Goal: Task Accomplishment & Management: Manage account settings

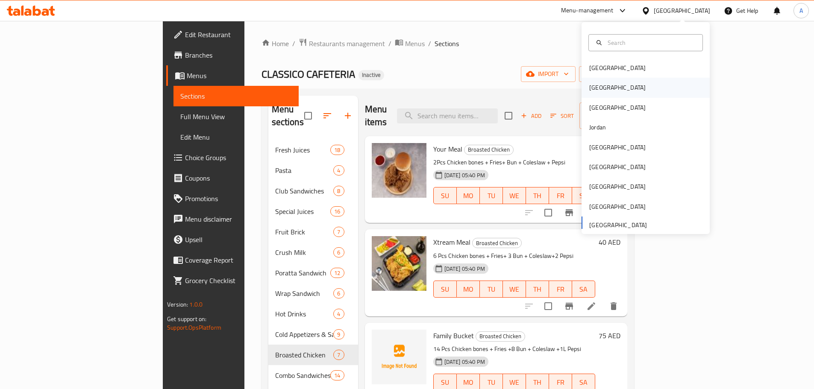
click at [633, 89] on div "[GEOGRAPHIC_DATA]" at bounding box center [645, 88] width 128 height 20
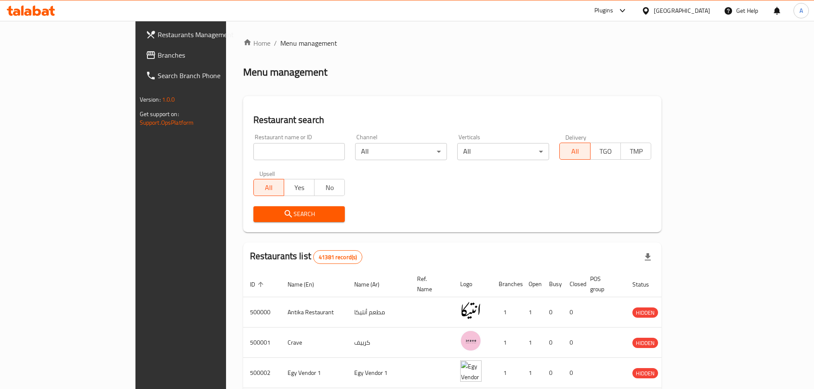
click at [158, 57] on span "Branches" at bounding box center [211, 55] width 107 height 10
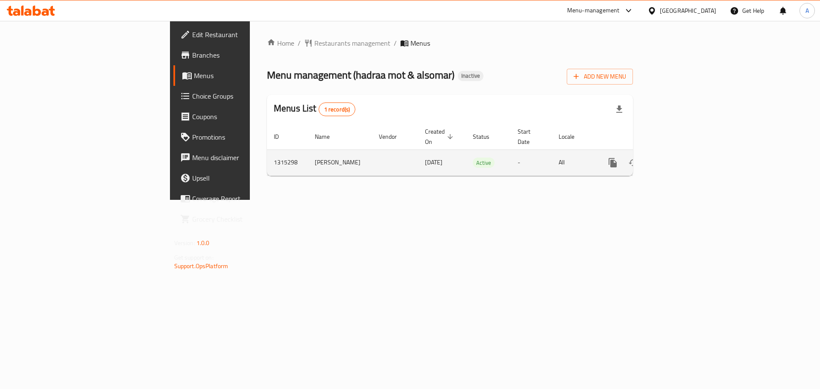
click at [680, 158] on icon "enhanced table" at bounding box center [674, 163] width 10 height 10
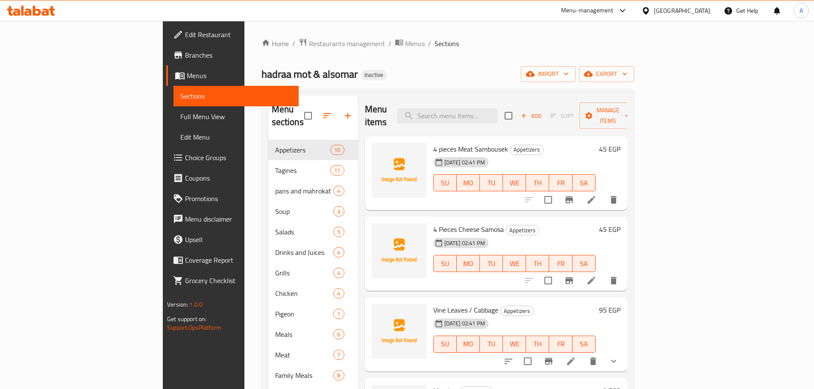
click at [180, 116] on span "Full Menu View" at bounding box center [235, 116] width 111 height 10
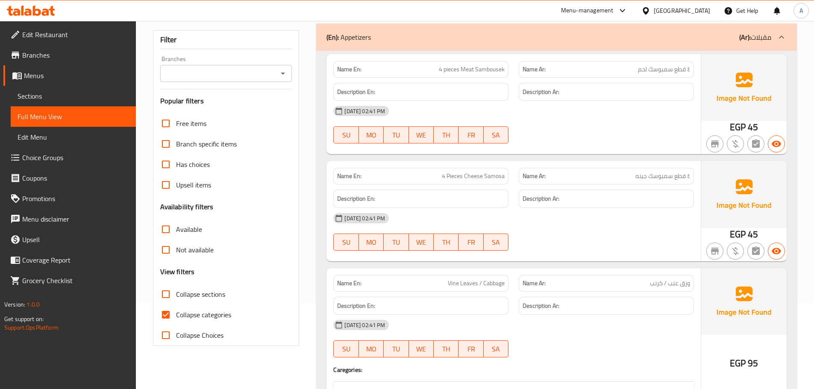
scroll to position [171, 0]
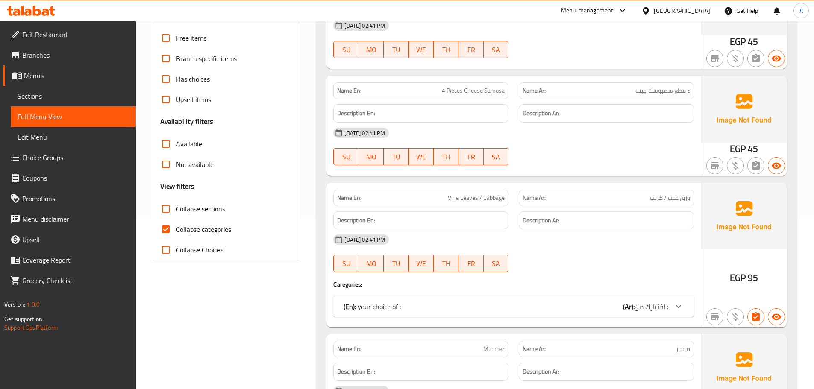
click at [203, 229] on span "Collapse categories" at bounding box center [203, 229] width 55 height 10
click at [176, 229] on input "Collapse categories" at bounding box center [165, 229] width 21 height 21
checkbox input "false"
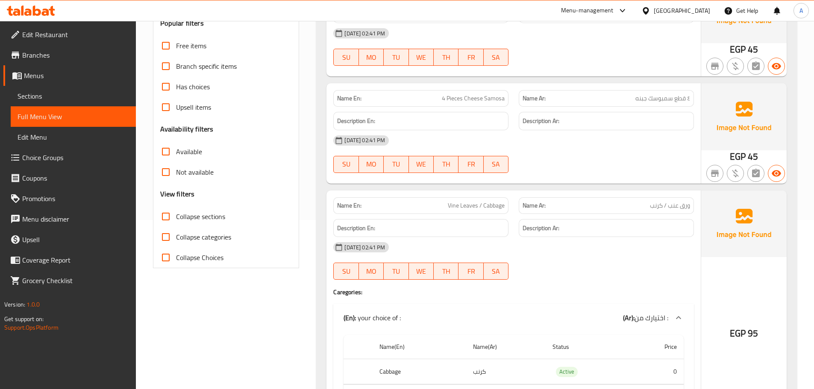
scroll to position [85, 0]
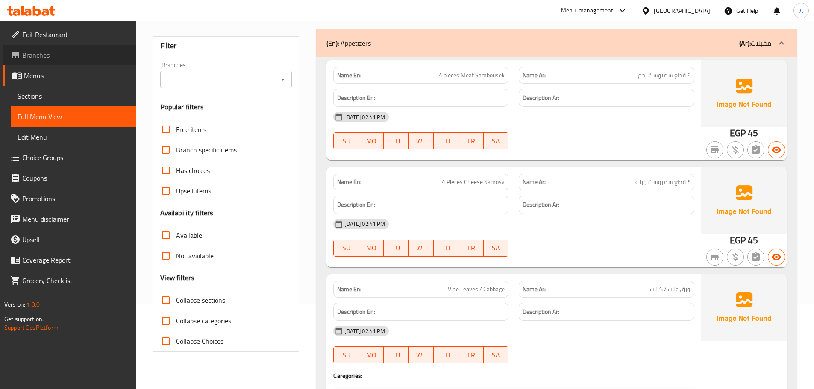
click at [46, 60] on span "Branches" at bounding box center [75, 55] width 107 height 10
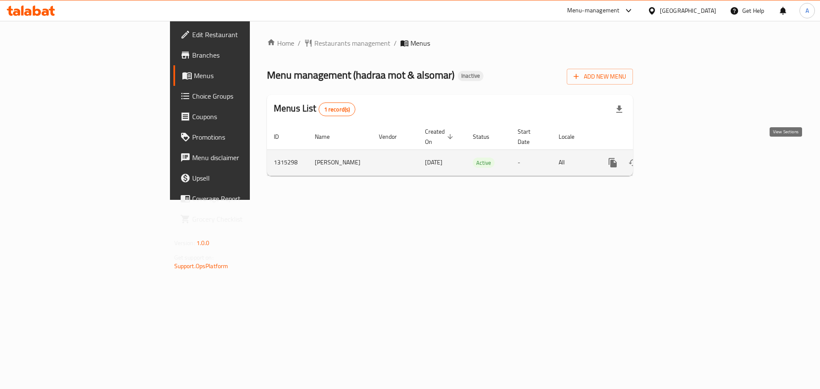
click at [685, 153] on link "enhanced table" at bounding box center [674, 163] width 21 height 21
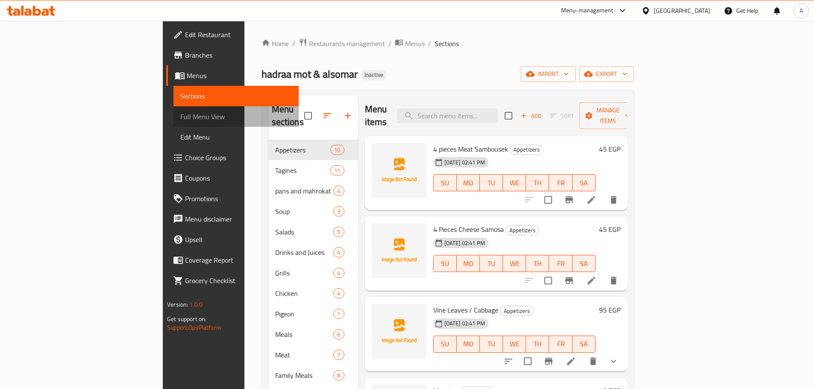
click at [173, 110] on link "Full Menu View" at bounding box center [235, 116] width 125 height 21
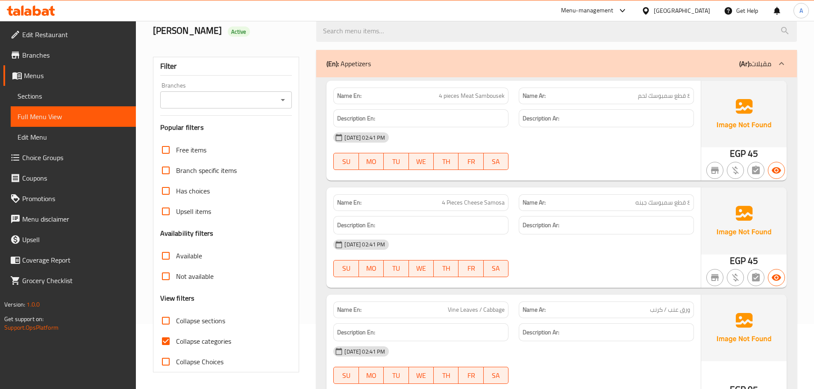
scroll to position [85, 0]
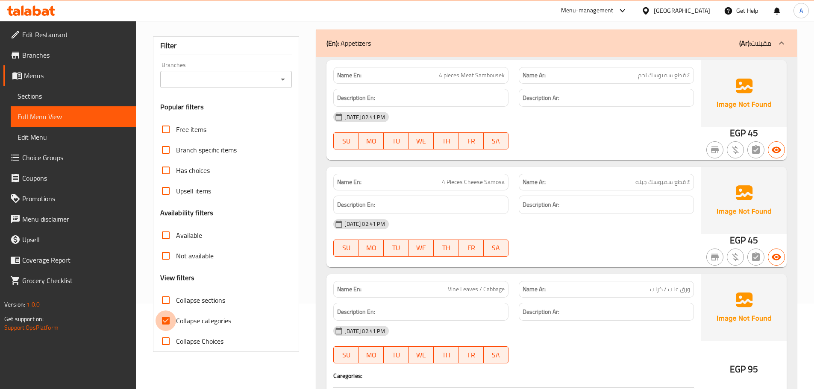
click at [173, 321] on input "Collapse categories" at bounding box center [165, 321] width 21 height 21
checkbox input "false"
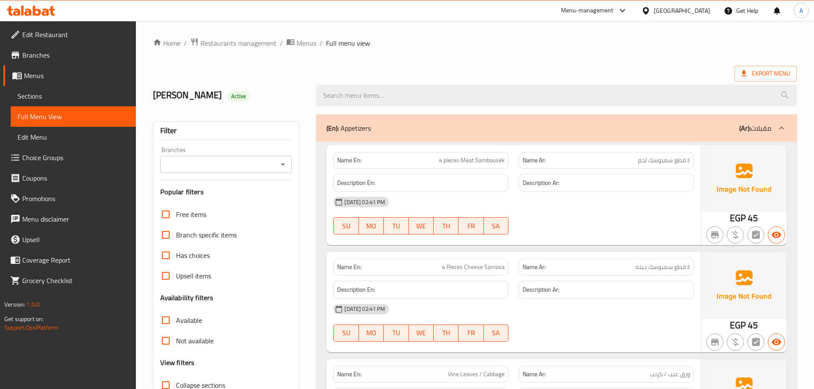
scroll to position [0, 0]
click at [592, 128] on div "(En): Appetizers (Ar): مقبلات" at bounding box center [548, 128] width 445 height 10
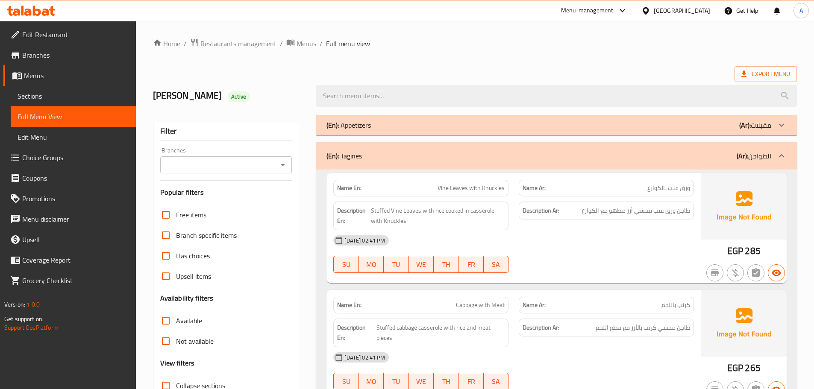
click at [592, 127] on div "(En): Appetizers (Ar): مقبلات" at bounding box center [548, 125] width 445 height 10
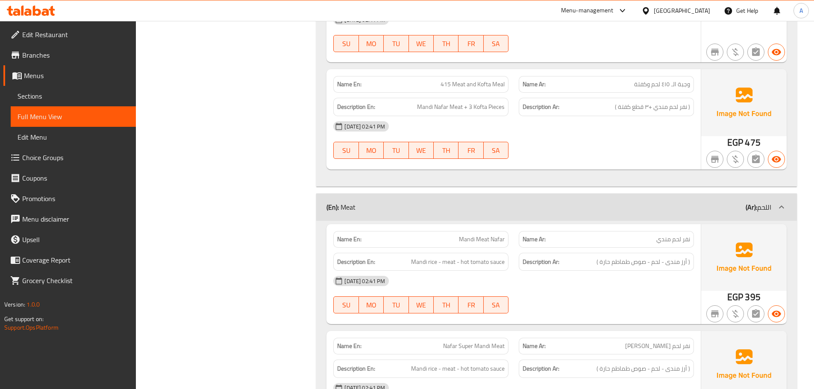
scroll to position [6528, 0]
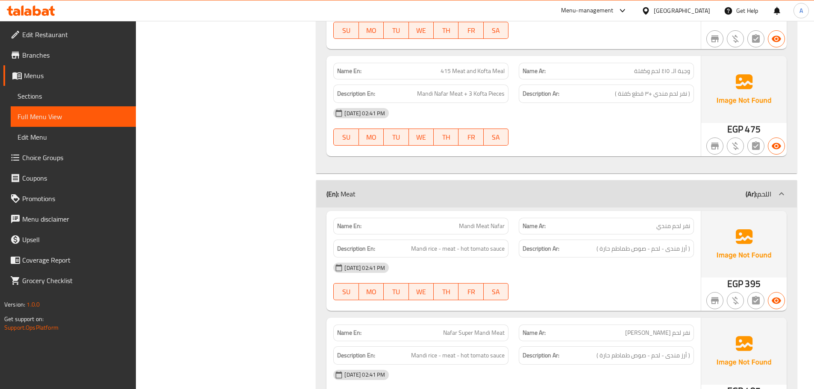
click at [638, 258] on div "30-09-2025 02:41 PM SU MO TU WE TH FR SA" at bounding box center [513, 282] width 371 height 48
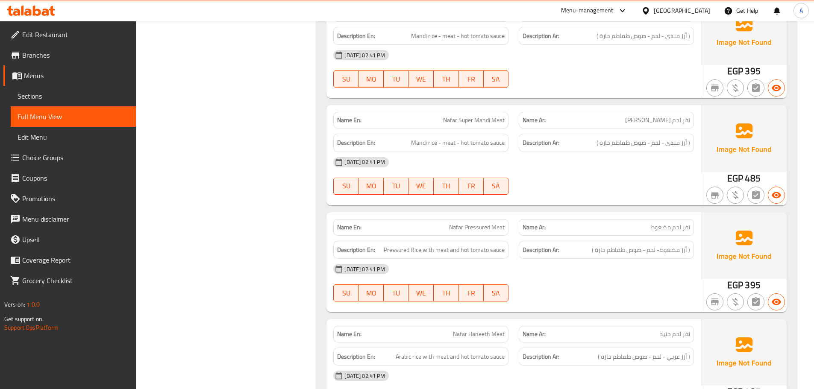
scroll to position [6741, 0]
click at [474, 222] on span "Nafar Pressured Meat" at bounding box center [477, 226] width 56 height 9
copy span "Pressured"
click at [597, 296] on div at bounding box center [605, 301] width 185 height 10
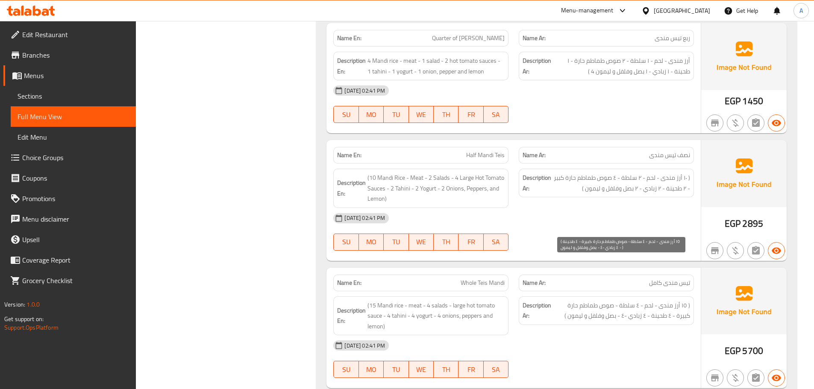
scroll to position [7596, 0]
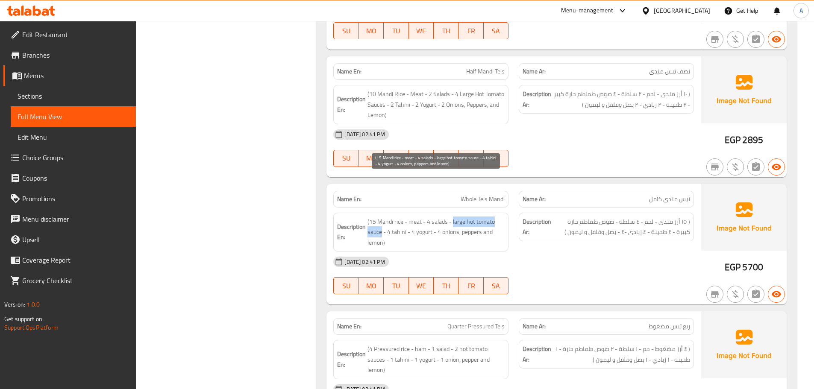
drag, startPoint x: 453, startPoint y: 179, endPoint x: 382, endPoint y: 190, distance: 72.3
click at [382, 217] on span "(15 Mandi rice - meat - 4 salads - large hot tomato sauce - 4 tahini - 4 yogurt…" at bounding box center [435, 233] width 137 height 32
copy span "large hot tomato sauce"
click at [483, 195] on span "Whole Teis Mandi" at bounding box center [483, 199] width 44 height 9
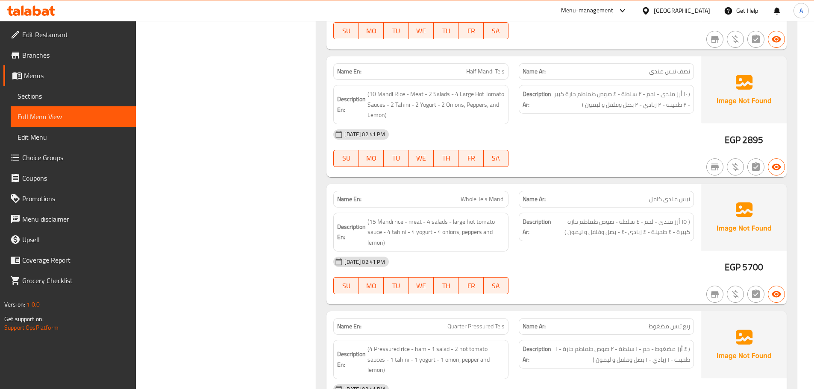
click at [484, 195] on span "Whole Teis Mandi" at bounding box center [483, 199] width 44 height 9
copy span "Whole Teis Mandi"
click at [569, 252] on div "30-09-2025 02:41 PM SU MO TU WE TH FR SA" at bounding box center [513, 276] width 371 height 48
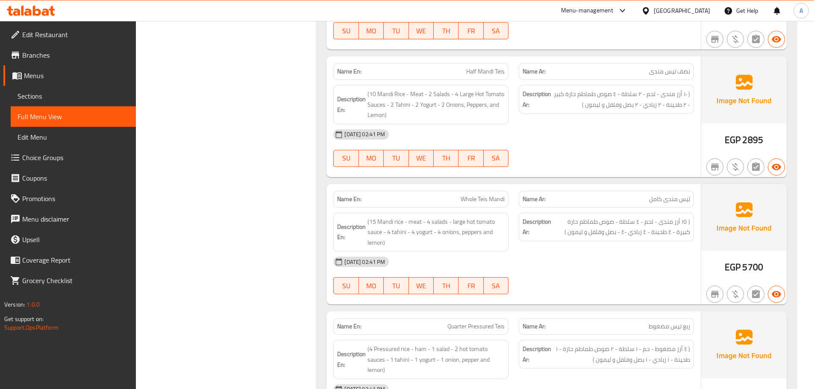
click at [613, 208] on div "Description Ar: ( ١٥ أرز مندى - لحم - ٤ سلطة - صوص طماطم حارة كبيرة - ٤ طحينة -…" at bounding box center [605, 233] width 185 height 50
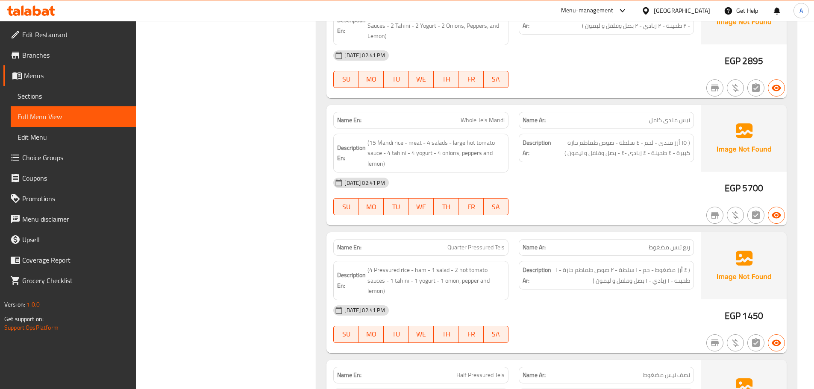
scroll to position [7681, 0]
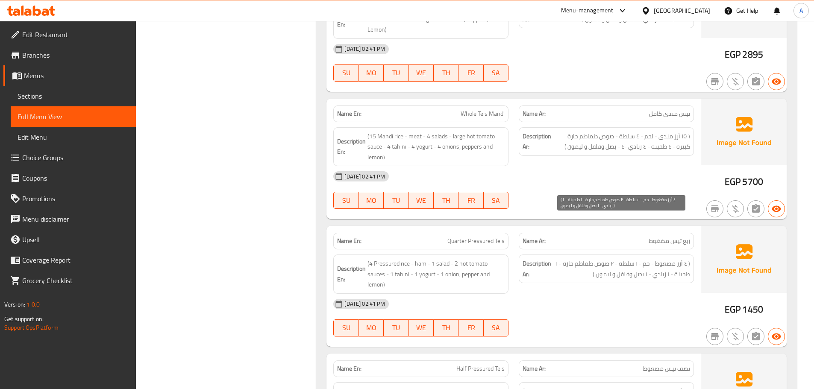
click at [647, 258] on span "( ٤ أرز مضغوط - حم - ١ سلطة - ٢ صوص طماطم حارة - ١ طحينة - ١ زبادي - ١ بصل وفلف…" at bounding box center [621, 268] width 137 height 21
click at [613, 294] on div "30-09-2025 02:41 PM" at bounding box center [513, 304] width 371 height 21
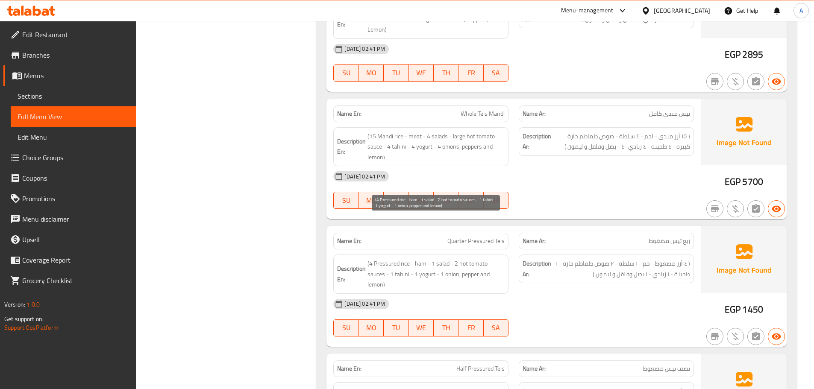
click at [420, 258] on span "(4 Pressured rice - ham - 1 salad - 2 hot tomato sauces - 1 tahini - 1 yogurt -…" at bounding box center [435, 274] width 137 height 32
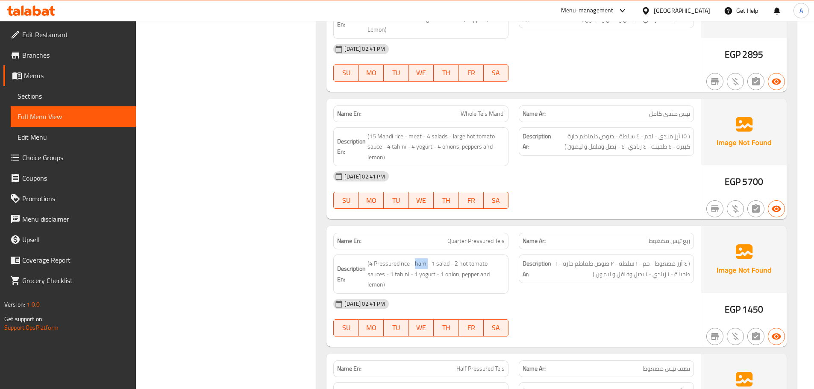
copy span "ham"
click at [614, 294] on div "30-09-2025 02:41 PM" at bounding box center [513, 304] width 371 height 21
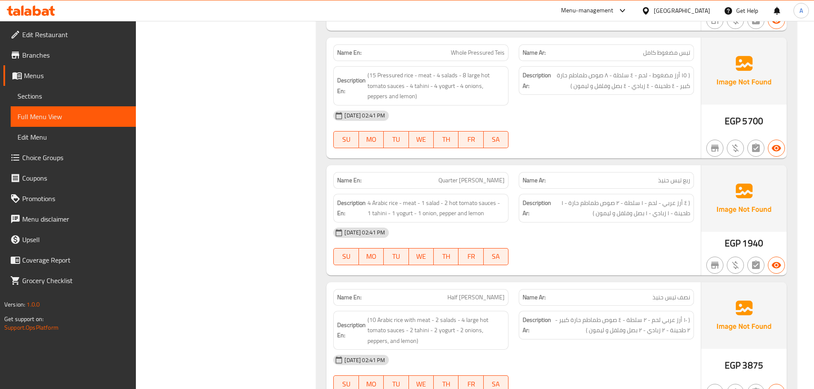
scroll to position [8131, 0]
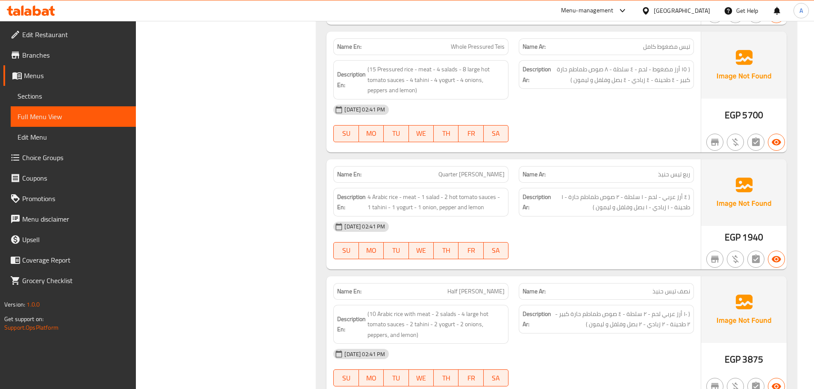
click at [639, 254] on div at bounding box center [605, 259] width 185 height 10
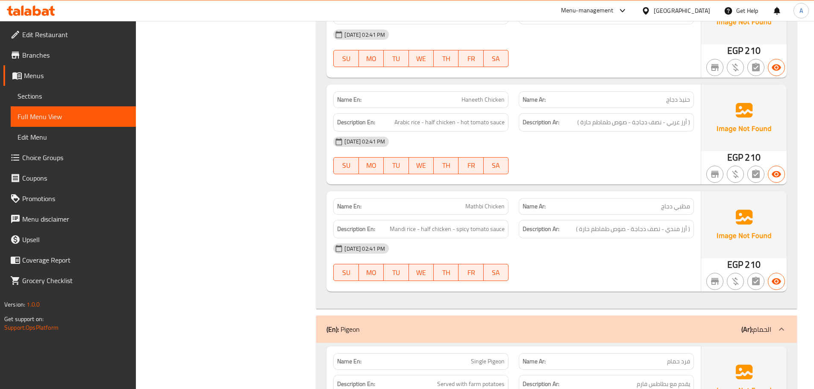
scroll to position [5516, 0]
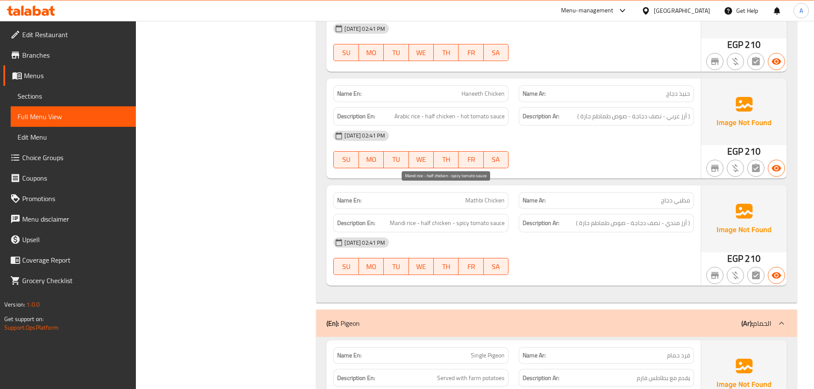
click at [462, 218] on span "Mandi rice - half chicken - spicy tomato sauce" at bounding box center [447, 223] width 115 height 11
click at [597, 232] on div "30-09-2025 02:41 PM SU MO TU WE TH FR SA" at bounding box center [513, 256] width 371 height 48
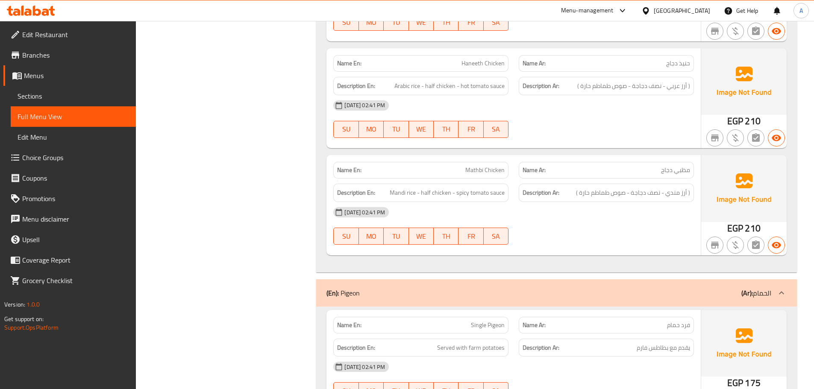
scroll to position [5687, 0]
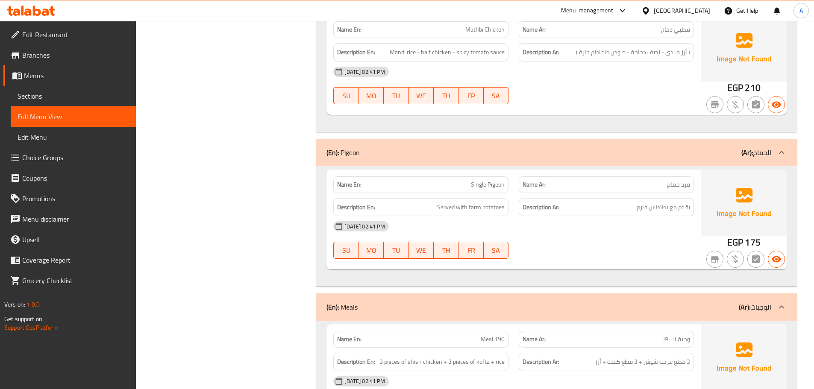
click at [490, 180] on span "Single Pigeon" at bounding box center [488, 184] width 34 height 9
click at [502, 180] on span "Single Pigeon" at bounding box center [488, 184] width 34 height 9
copy span "Pigeon"
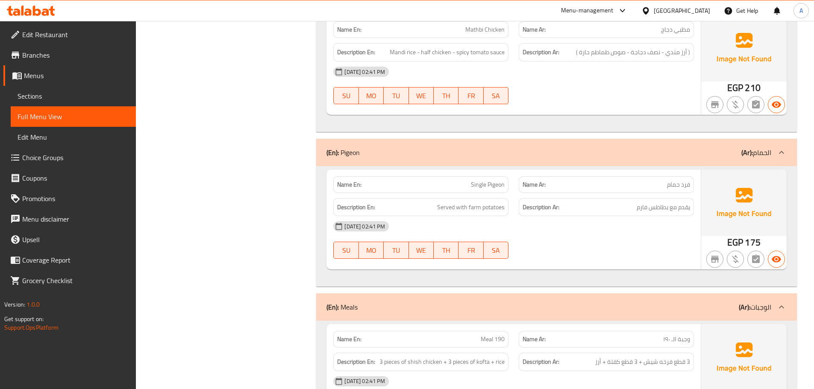
click at [592, 216] on div "30-09-2025 02:41 PM" at bounding box center [513, 226] width 371 height 21
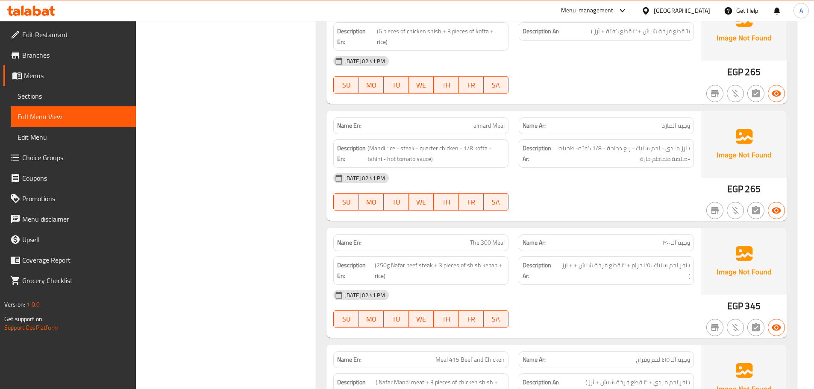
scroll to position [6157, 0]
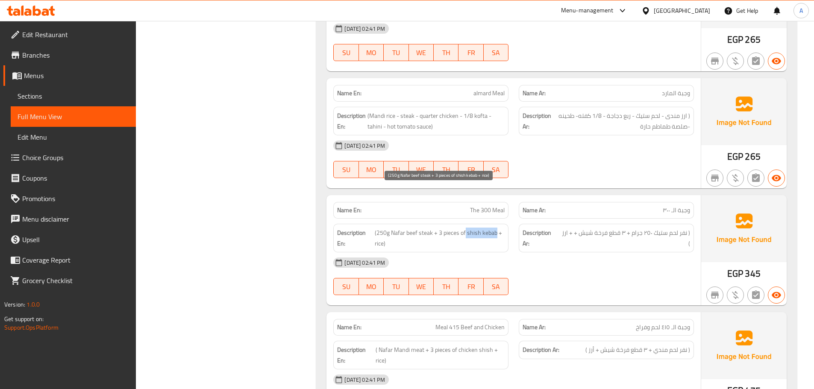
drag, startPoint x: 465, startPoint y: 191, endPoint x: 496, endPoint y: 189, distance: 30.4
click at [496, 228] on span "(250g Nafar beef steak + 3 pieces of shish kebab + rice)" at bounding box center [440, 238] width 130 height 21
copy span "shish kebab"
click at [581, 252] on div "30-09-2025 02:41 PM" at bounding box center [513, 262] width 371 height 21
click at [623, 252] on div "30-09-2025 02:41 PM" at bounding box center [513, 262] width 371 height 21
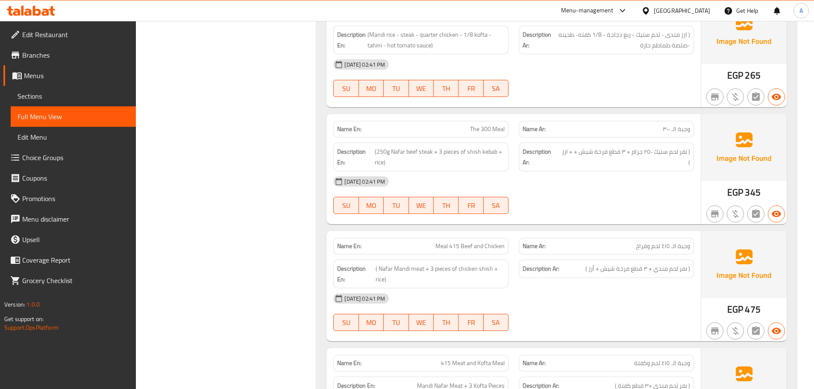
scroll to position [6285, 0]
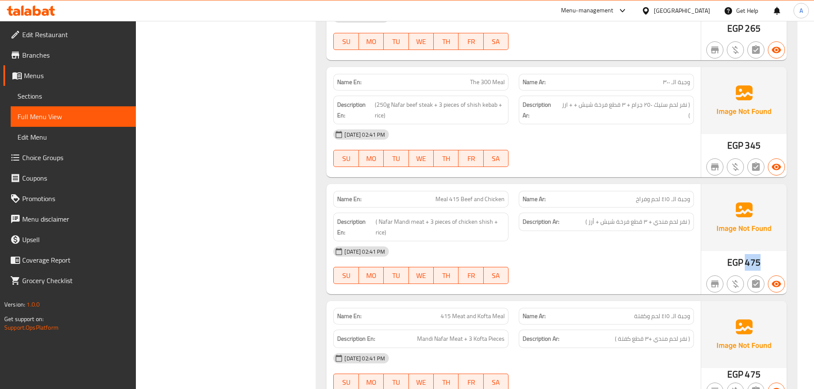
drag, startPoint x: 747, startPoint y: 223, endPoint x: 758, endPoint y: 222, distance: 10.7
click at [758, 254] on span "475" at bounding box center [752, 262] width 15 height 17
click at [468, 195] on span "Meal 415 Beef and Chicken" at bounding box center [469, 199] width 69 height 9
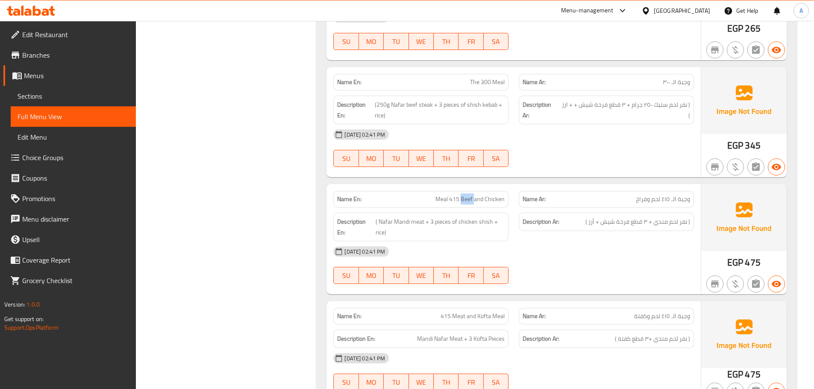
copy span "Beef"
click at [556, 241] on div "30-09-2025 02:41 PM" at bounding box center [513, 251] width 371 height 21
click at [468, 191] on div "Name En: Meal 415 Beef and Chicken" at bounding box center [420, 199] width 175 height 17
click at [466, 195] on span "Meal 415 Beef and Chicken" at bounding box center [469, 199] width 69 height 9
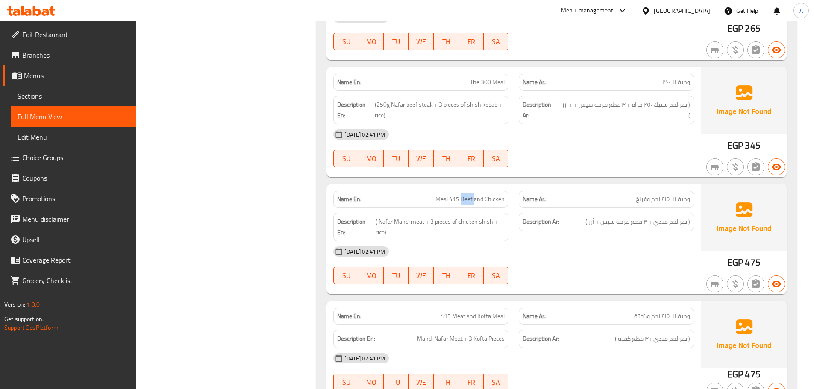
copy span "Beef"
drag, startPoint x: 432, startPoint y: 156, endPoint x: 462, endPoint y: 154, distance: 29.5
click at [462, 195] on p "Name En: Meal 415 Beef and Chicken" at bounding box center [420, 199] width 167 height 9
copy span "Meal 415"
click at [601, 241] on div "30-09-2025 02:41 PM SU MO TU WE TH FR SA" at bounding box center [513, 265] width 371 height 48
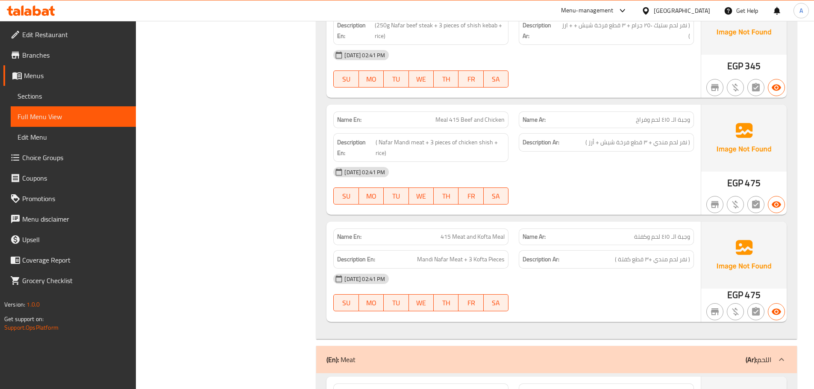
scroll to position [6456, 0]
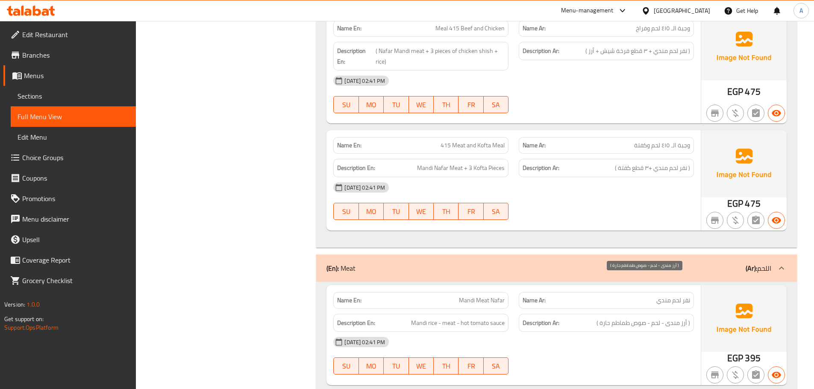
click at [630, 332] on div "30-09-2025 02:41 PM" at bounding box center [513, 342] width 371 height 21
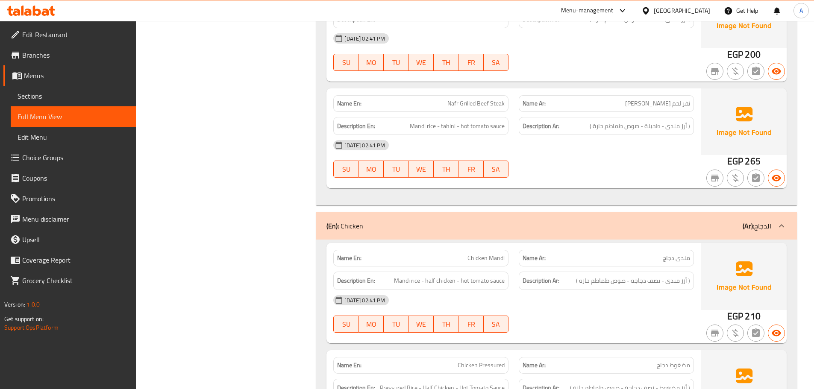
scroll to position [1200, 0]
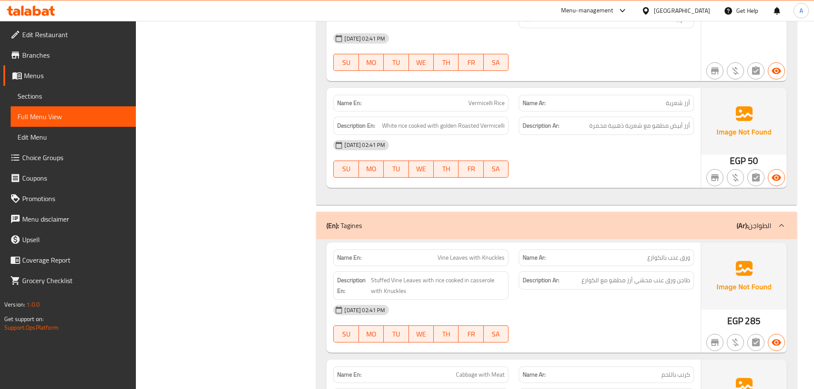
click at [662, 300] on div "30-09-2025 02:41 PM" at bounding box center [513, 310] width 371 height 21
drag, startPoint x: 364, startPoint y: 198, endPoint x: 340, endPoint y: 197, distance: 23.9
click at [340, 220] on div "(En): Tagines (Ar): الطواجن" at bounding box center [548, 225] width 445 height 10
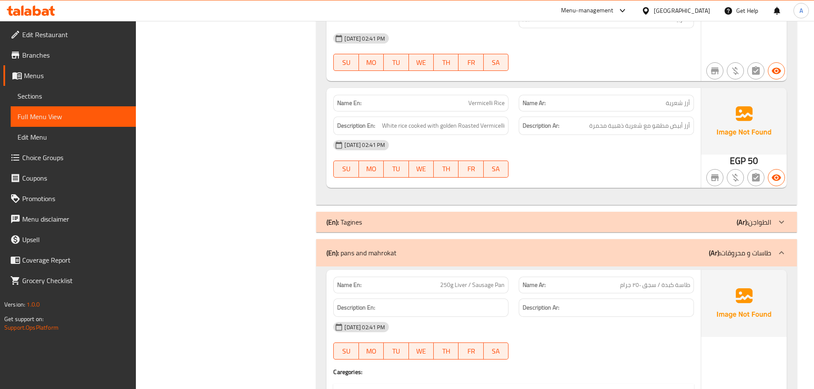
click at [374, 212] on div "(En): Tagines (Ar): الطواجن" at bounding box center [556, 222] width 481 height 21
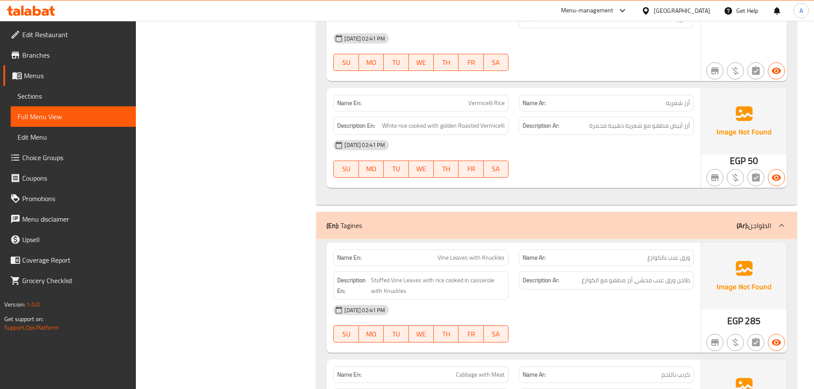
click at [604, 271] on div "Description Ar: طاجن ورق عنب محشي أرز مطهو مع الكوارع" at bounding box center [606, 280] width 175 height 18
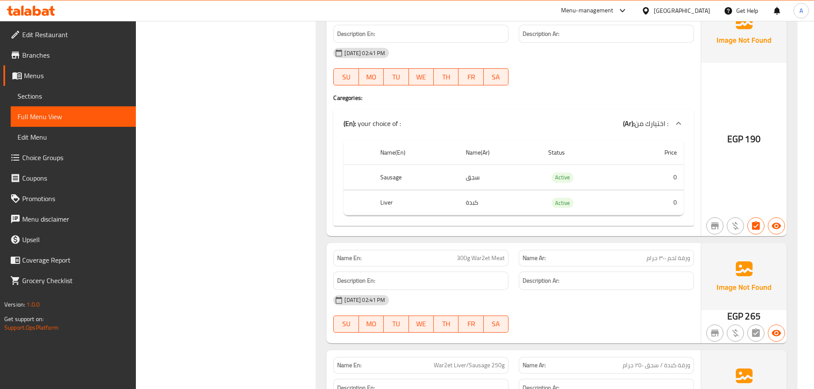
scroll to position [2738, 0]
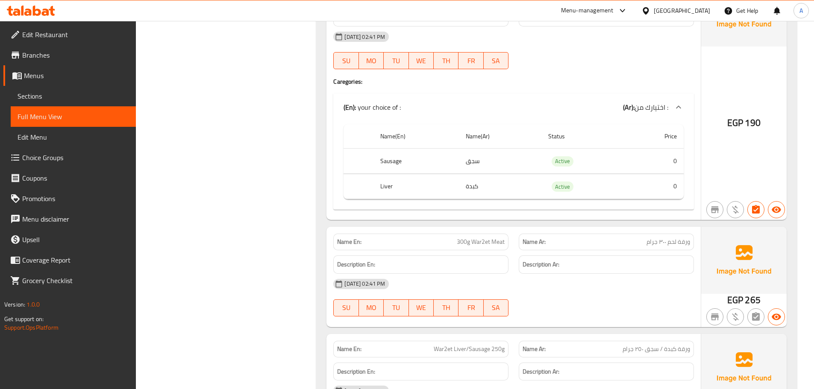
click at [492, 238] on span "300g War2et Meat" at bounding box center [481, 242] width 48 height 9
click at [553, 274] on div "30-09-2025 02:41 PM" at bounding box center [513, 284] width 371 height 21
click at [481, 238] on span "300g War2et Meat" at bounding box center [481, 242] width 48 height 9
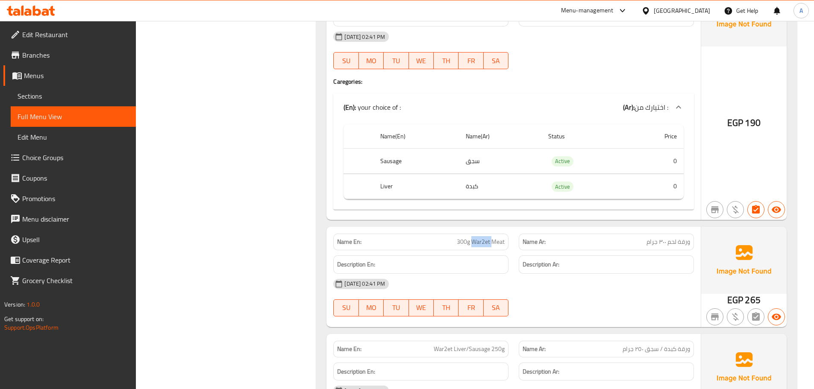
copy span "War2et"
click at [467, 238] on span "300g War2et Meat" at bounding box center [481, 242] width 48 height 9
drag, startPoint x: 473, startPoint y: 210, endPoint x: 506, endPoint y: 210, distance: 32.9
click at [506, 234] on div "Name En: 300g War2et Meat" at bounding box center [420, 242] width 175 height 17
click at [569, 274] on div "30-09-2025 02:41 PM SU MO TU WE TH FR SA" at bounding box center [513, 298] width 371 height 48
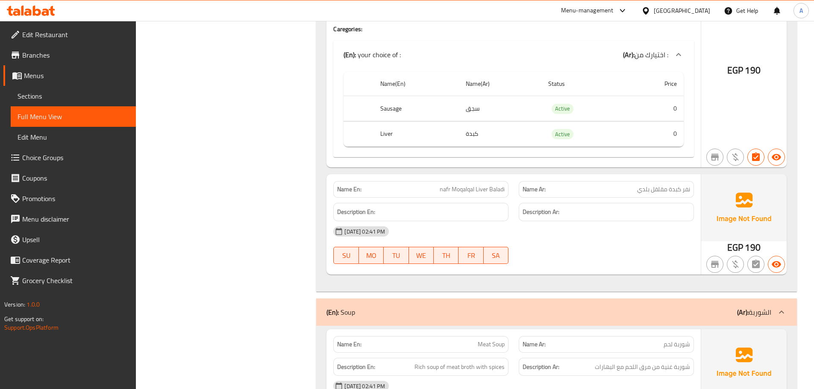
scroll to position [3165, 0]
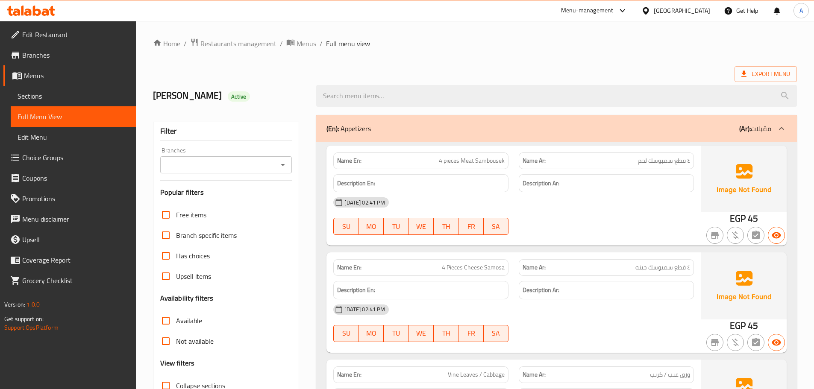
click at [591, 211] on div "30-09-2025 02:41 PM" at bounding box center [513, 202] width 371 height 21
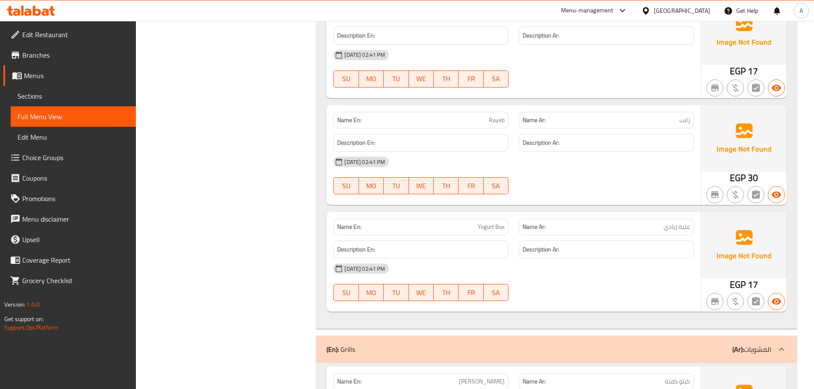
scroll to position [4557, 0]
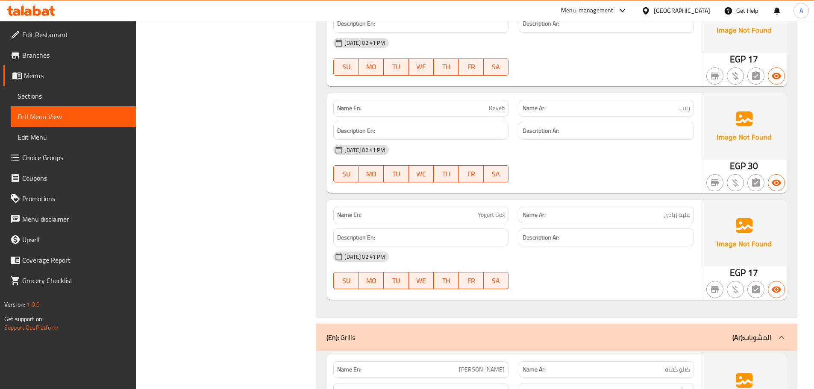
click at [351, 211] on strong "Name En:" at bounding box center [349, 215] width 24 height 9
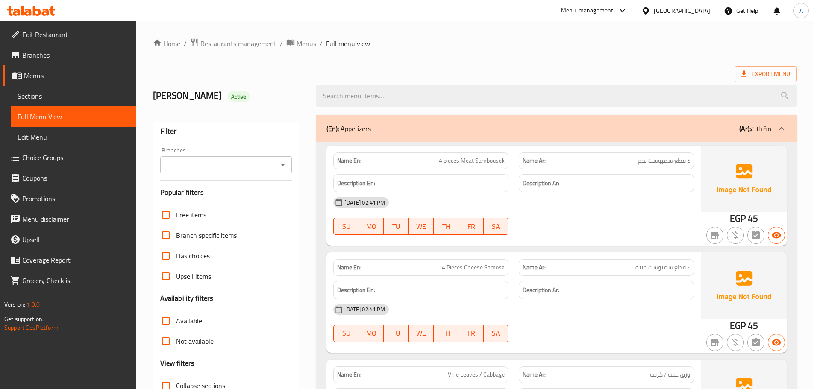
click at [589, 216] on div "30-09-2025 02:41 PM SU MO TU WE TH FR SA" at bounding box center [513, 216] width 371 height 48
click at [760, 73] on span "Export Menu" at bounding box center [765, 74] width 49 height 11
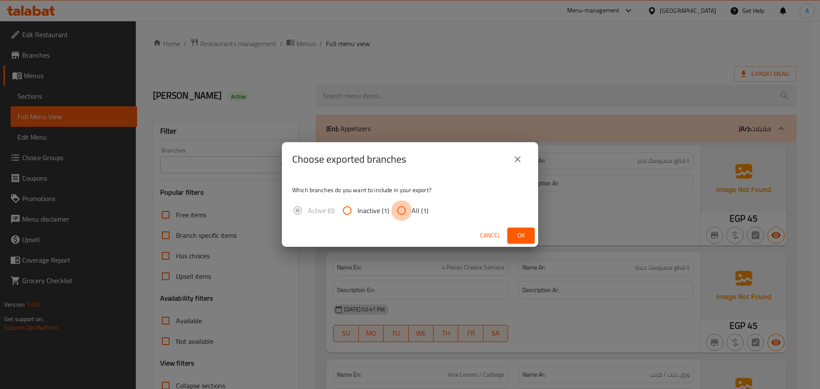
click at [404, 205] on input "All (1)" at bounding box center [401, 210] width 21 height 21
radio input "true"
click at [521, 230] on span "Ok" at bounding box center [521, 235] width 14 height 11
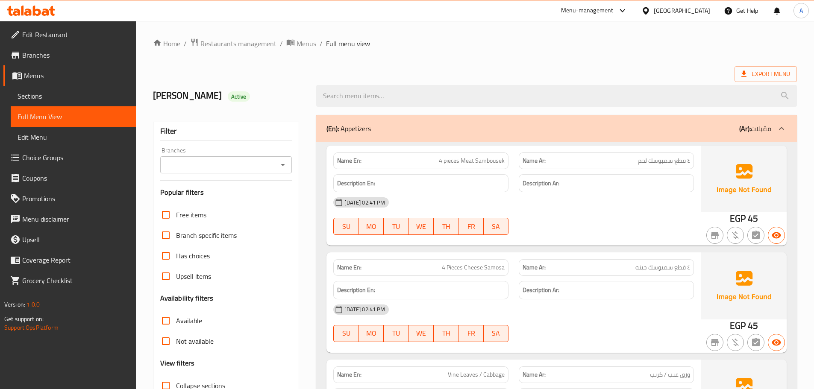
scroll to position [171, 0]
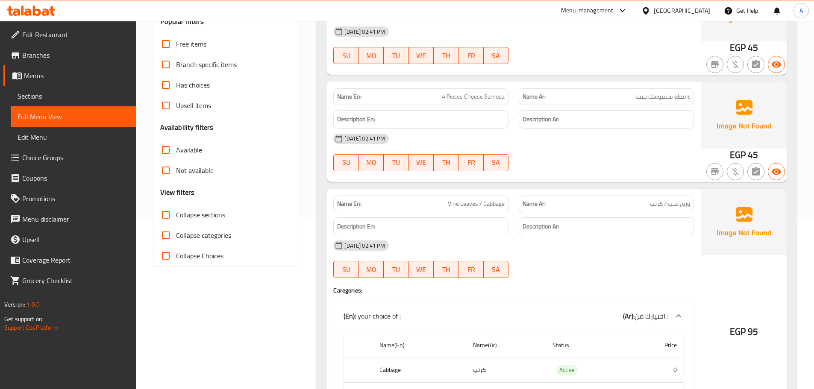
click at [530, 274] on div at bounding box center [605, 278] width 185 height 10
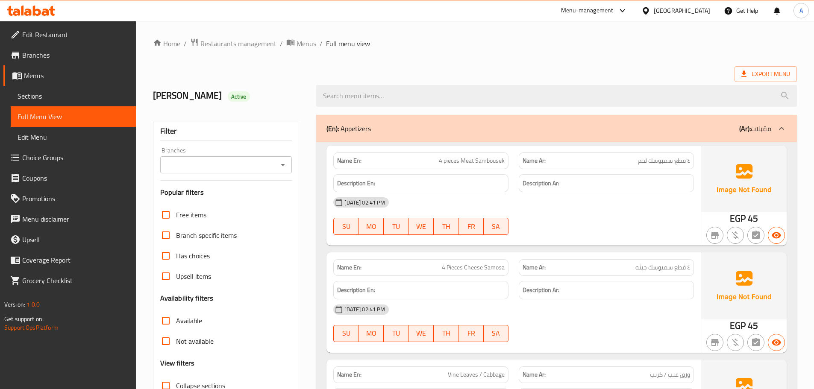
click at [578, 222] on div "30-09-2025 02:41 PM SU MO TU WE TH FR SA" at bounding box center [513, 216] width 371 height 48
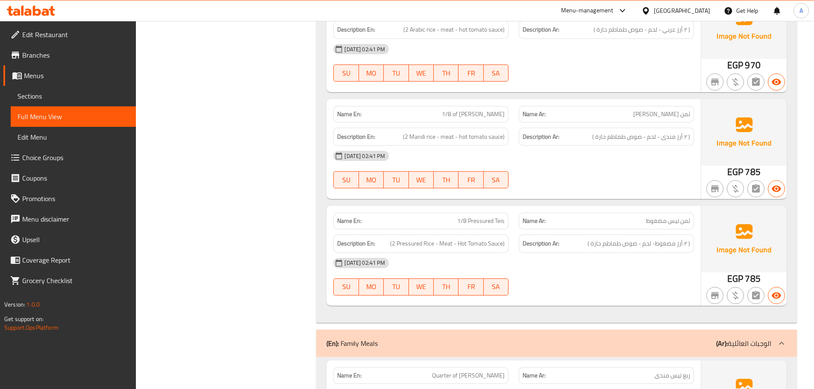
scroll to position [7227, 0]
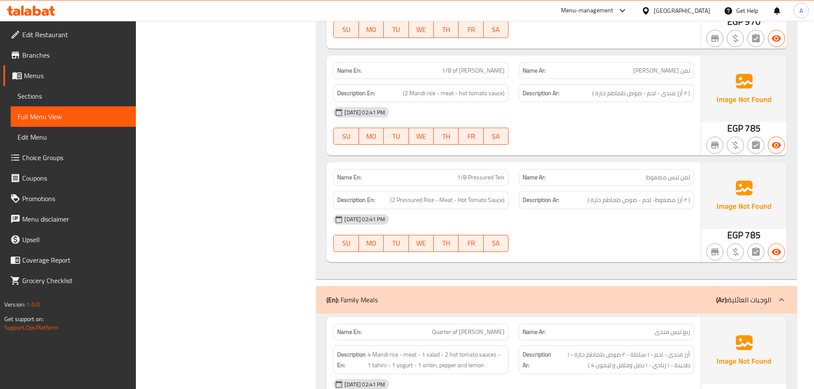
click at [36, 59] on span "Branches" at bounding box center [75, 55] width 107 height 10
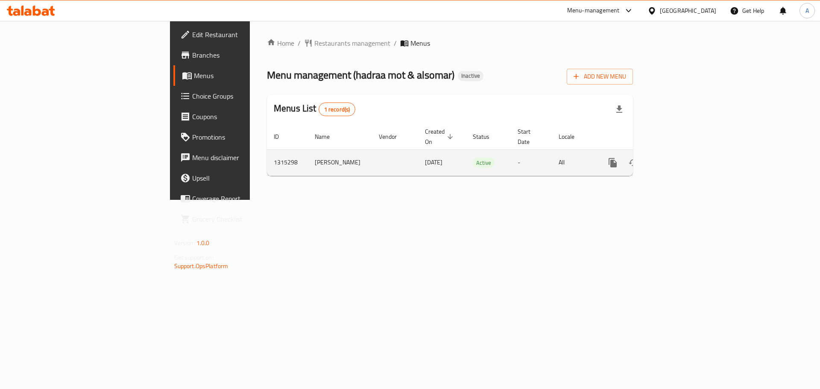
click at [680, 158] on icon "enhanced table" at bounding box center [674, 163] width 10 height 10
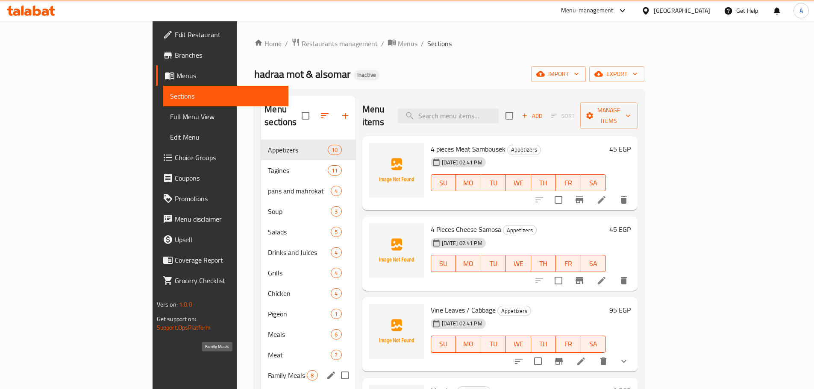
click at [268, 370] on span "Family Meals" at bounding box center [287, 375] width 39 height 10
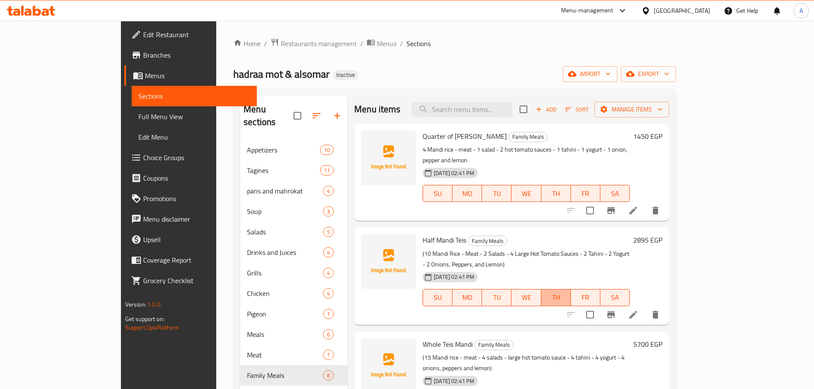
click at [567, 291] on span "TH" at bounding box center [556, 297] width 23 height 12
type button "4"
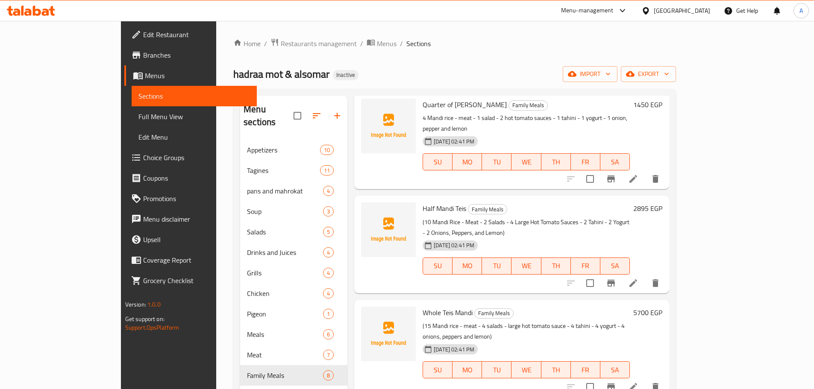
scroll to position [85, 0]
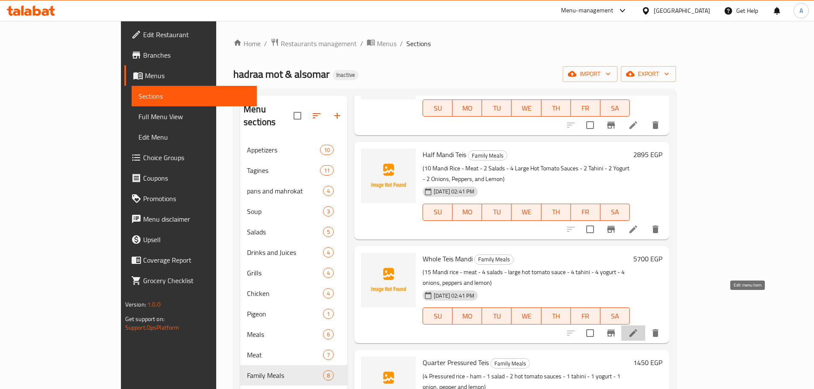
click at [638, 328] on icon at bounding box center [633, 333] width 10 height 10
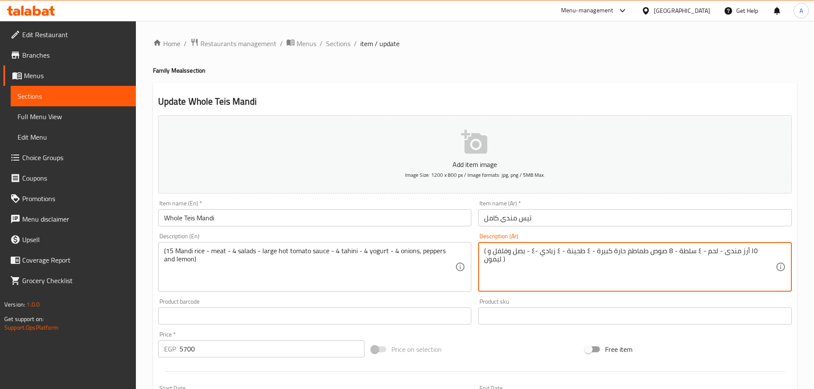
type textarea "( ١٥ أرز مندى - لحم - ٤ سلطة - 8 صوص طماطم حارة كبيرة - ٤ طحينة - ٤ زبادي -٤ - …"
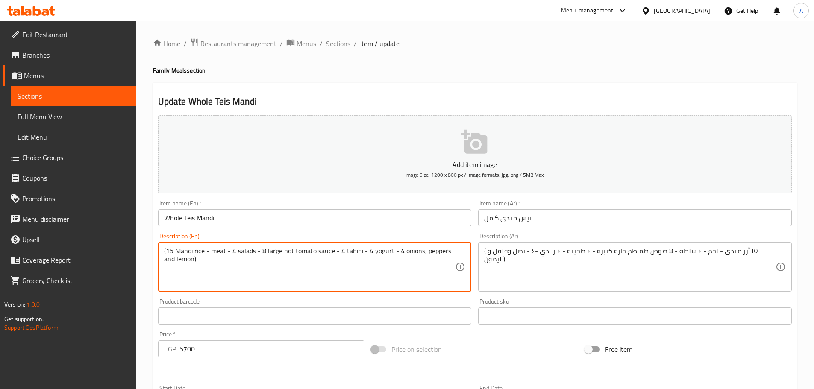
type textarea "(15 Mandi rice - meat - 4 salads - 8 large hot tomato sauce - 4 tahini - 4 yogu…"
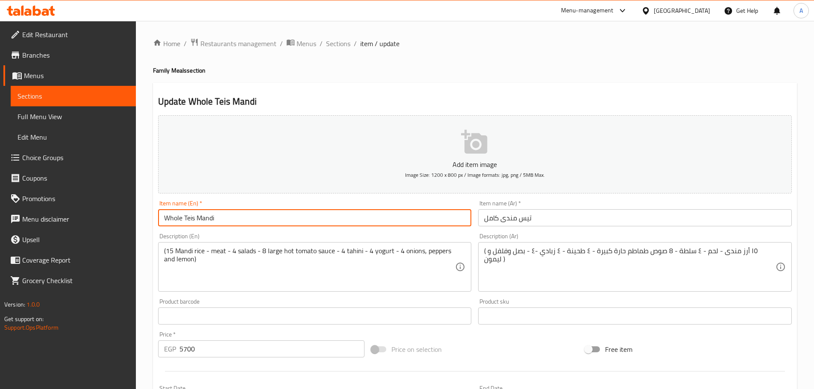
click at [270, 220] on input "Whole Teis Mandi" at bounding box center [315, 217] width 314 height 17
click at [340, 44] on span "Sections" at bounding box center [338, 43] width 24 height 10
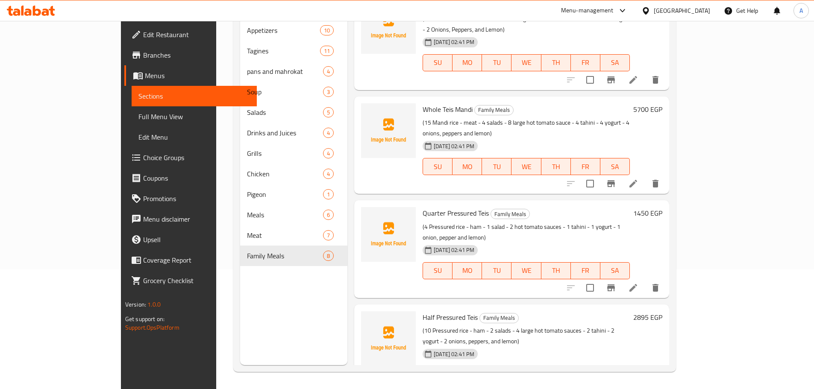
scroll to position [171, 0]
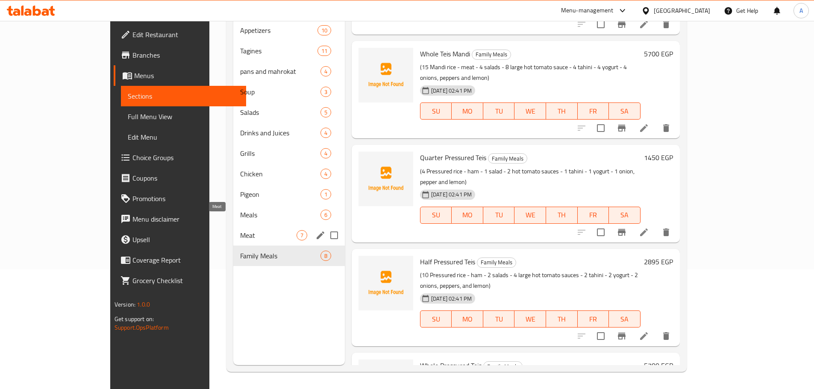
click at [240, 210] on span "Meals" at bounding box center [280, 215] width 80 height 10
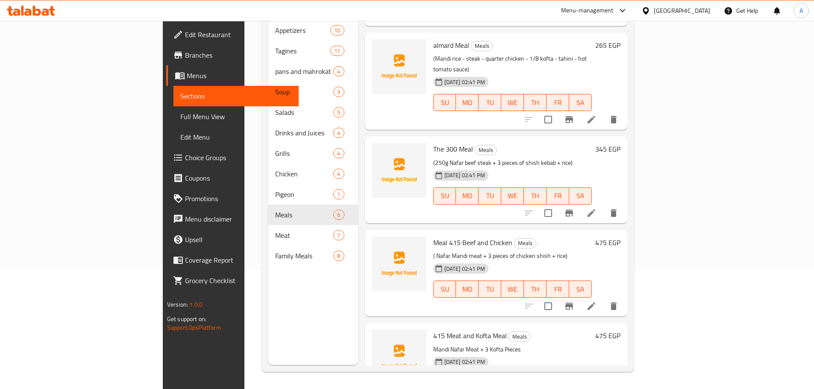
click at [564, 233] on div "Meal 415 Beef and Chicken Meals ( Nafar Mandi meat + 3 pieces of chicken shish …" at bounding box center [512, 273] width 165 height 80
click at [595, 209] on icon at bounding box center [591, 213] width 8 height 8
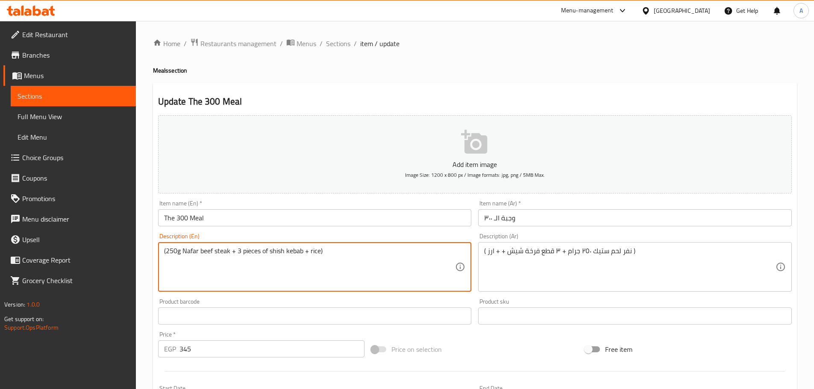
drag, startPoint x: 270, startPoint y: 248, endPoint x: 285, endPoint y: 249, distance: 14.1
click at [268, 253] on textarea "(250g Nafar beef steak + 3 pieces of shish kebab + rice)" at bounding box center [309, 267] width 291 height 41
click at [273, 251] on textarea "(250g Nafar beef steak + 3 pieces of shish kebab + rice)" at bounding box center [309, 267] width 291 height 41
drag, startPoint x: 270, startPoint y: 251, endPoint x: 302, endPoint y: 246, distance: 32.4
click at [302, 246] on div "(250g Nafar beef steak + 3 pieces of shish kebab + rice) Description (En)" at bounding box center [315, 267] width 314 height 50
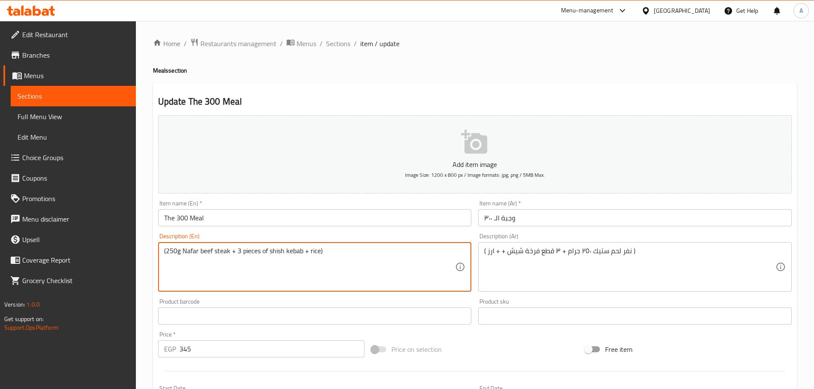
paste textarea "chicken shish"
type textarea "(250g Nafar beef steak + 3 pieces of chicken shish + rice)"
click at [347, 223] on input "The 300 Meal" at bounding box center [315, 217] width 314 height 17
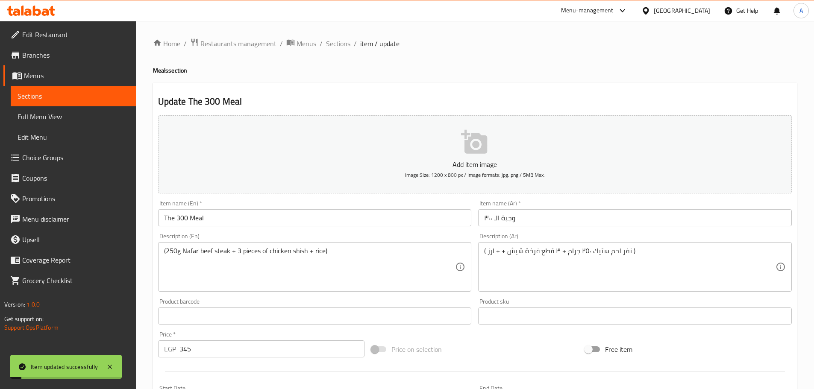
drag, startPoint x: 339, startPoint y: 47, endPoint x: 375, endPoint y: 85, distance: 52.9
click at [340, 47] on span "Sections" at bounding box center [338, 43] width 24 height 10
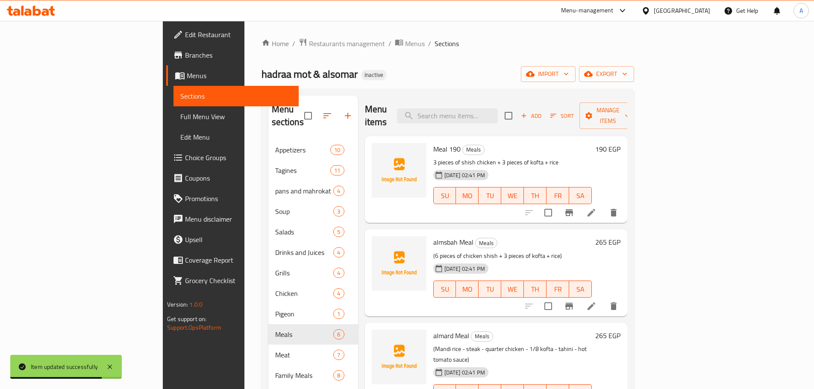
scroll to position [43, 0]
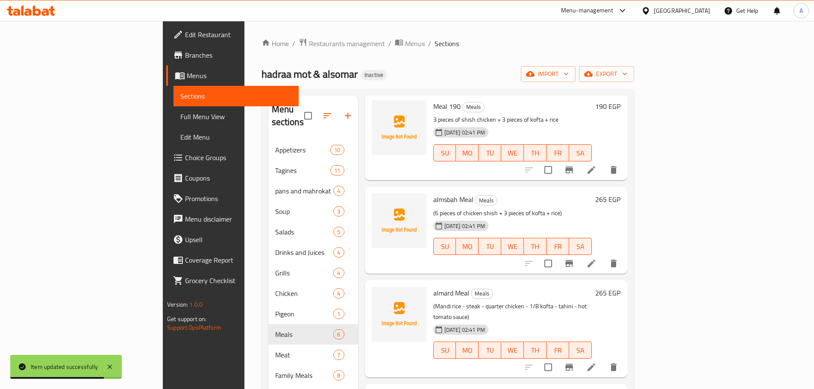
click at [603, 262] on div "Menu items Add Sort Manage items Meal 190 Meals 3 pieces of shish chicken + 3 p…" at bounding box center [492, 290] width 269 height 389
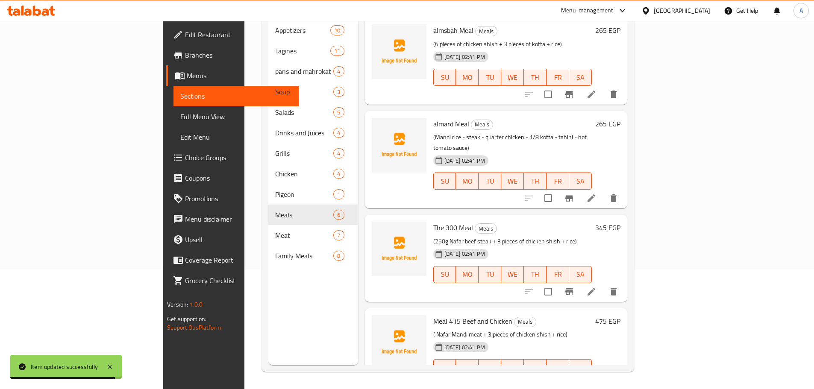
scroll to position [171, 0]
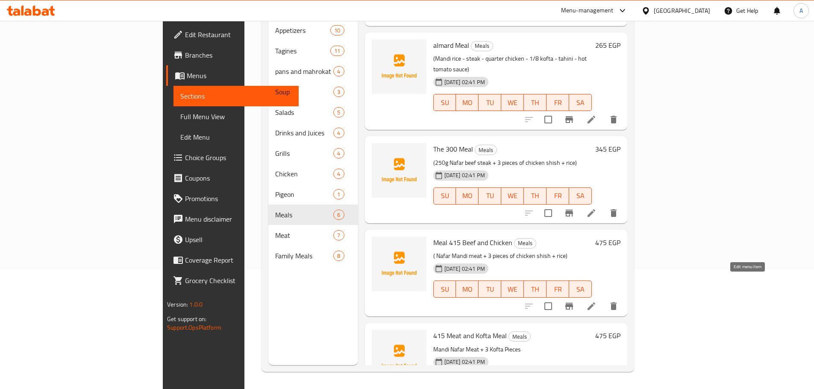
click at [595, 302] on icon at bounding box center [591, 306] width 8 height 8
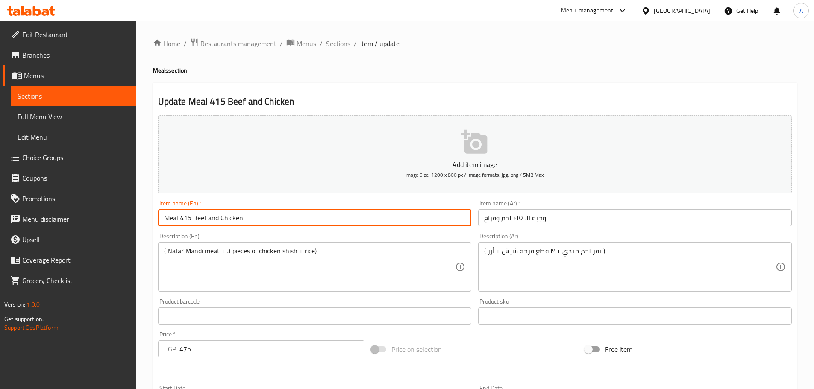
click at [199, 219] on input "Meal 415 Beef and Chicken" at bounding box center [315, 217] width 314 height 17
paste input "meat"
type input "Meal 415 meat and Chicken"
click at [269, 208] on div "Item name (En)   * Meal 415 meat and Chicken Item name (En) *" at bounding box center [315, 213] width 314 height 26
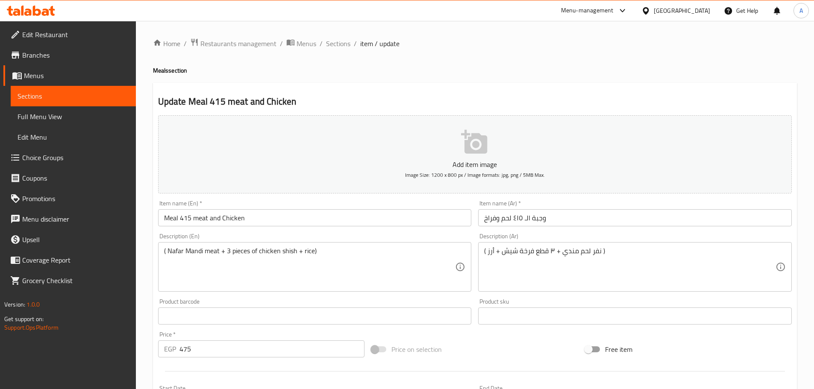
click at [276, 215] on input "Meal 415 meat and Chicken" at bounding box center [315, 217] width 314 height 17
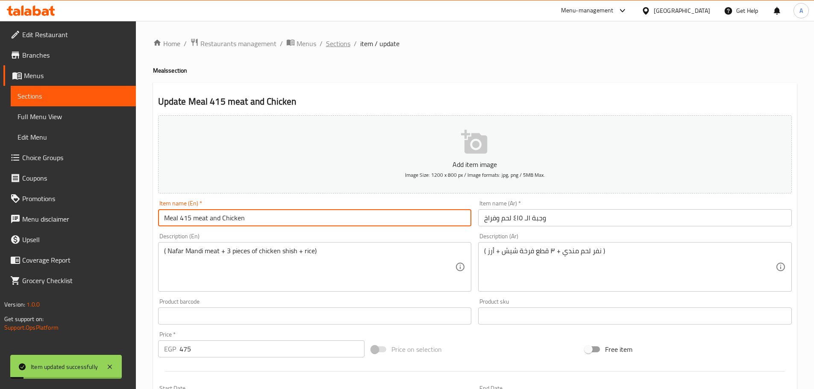
click at [344, 38] on span "Sections" at bounding box center [338, 43] width 24 height 10
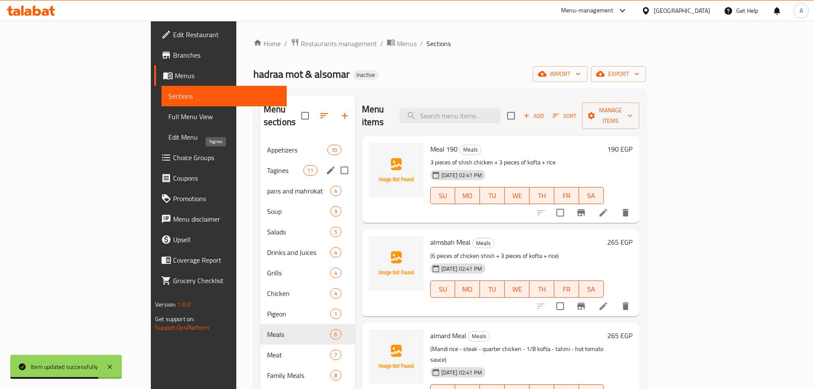
click at [267, 165] on span "Tagines" at bounding box center [285, 170] width 36 height 10
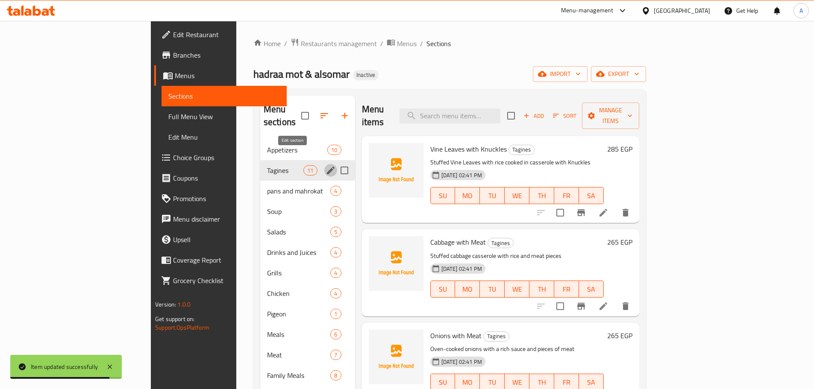
click at [326, 165] on icon "edit" at bounding box center [331, 170] width 10 height 10
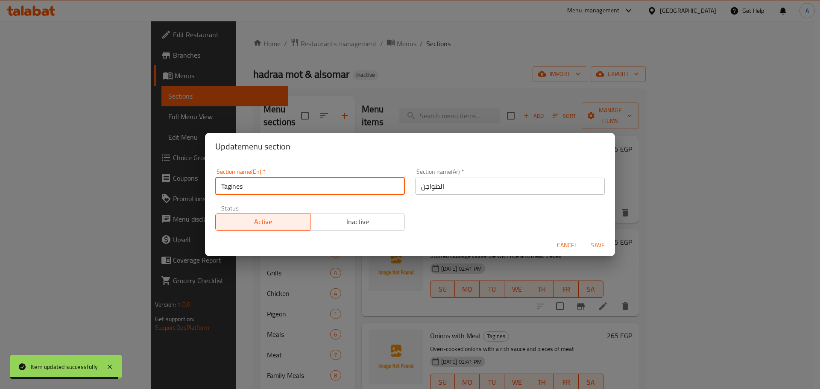
click at [267, 190] on input "Tagines" at bounding box center [310, 186] width 190 height 17
paste input "casserol"
click at [223, 187] on input "casseroles" at bounding box center [310, 186] width 190 height 17
type input "Casseroles"
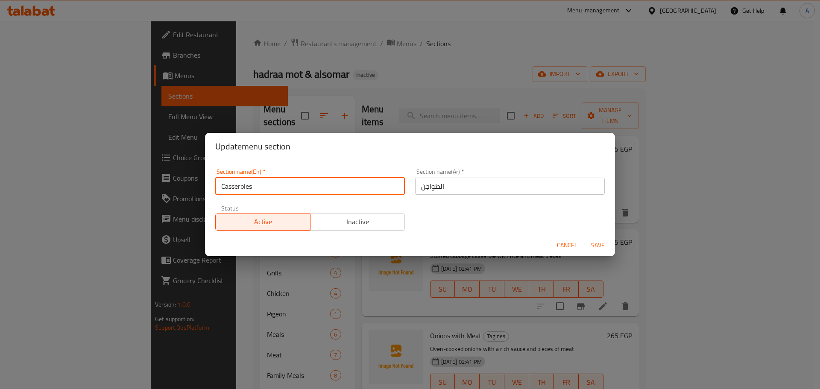
click at [584, 238] on button "Save" at bounding box center [597, 246] width 27 height 16
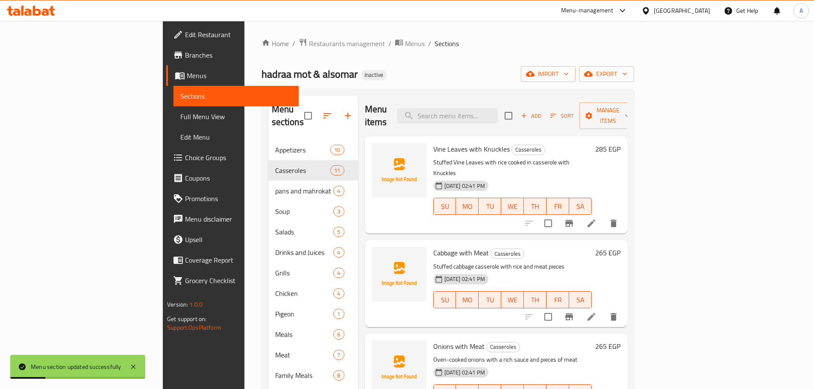
click at [520, 200] on span "WE" at bounding box center [513, 206] width 16 height 12
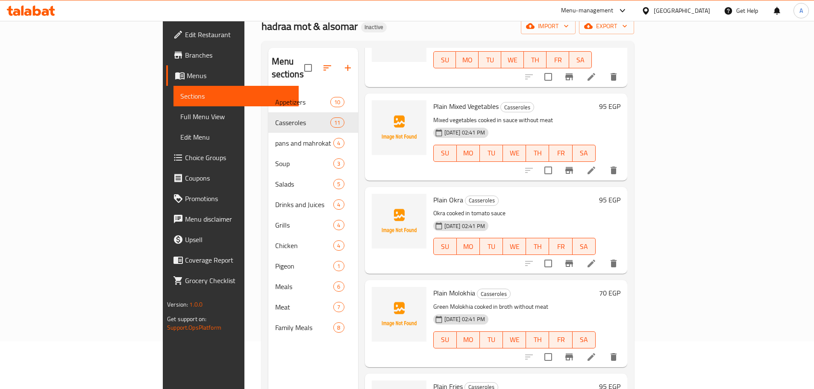
scroll to position [120, 0]
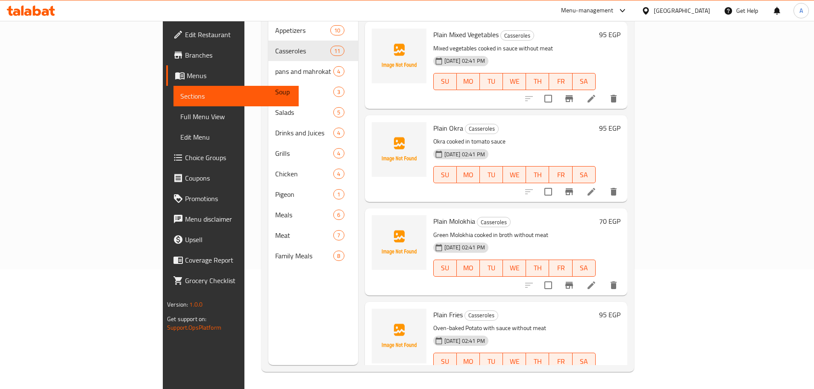
drag, startPoint x: 202, startPoint y: 41, endPoint x: 146, endPoint y: 41, distance: 56.0
click at [244, 41] on div "Home / Restaurants management / Menus / Sections hadraa mot & alsomar Inactive …" at bounding box center [447, 145] width 407 height 488
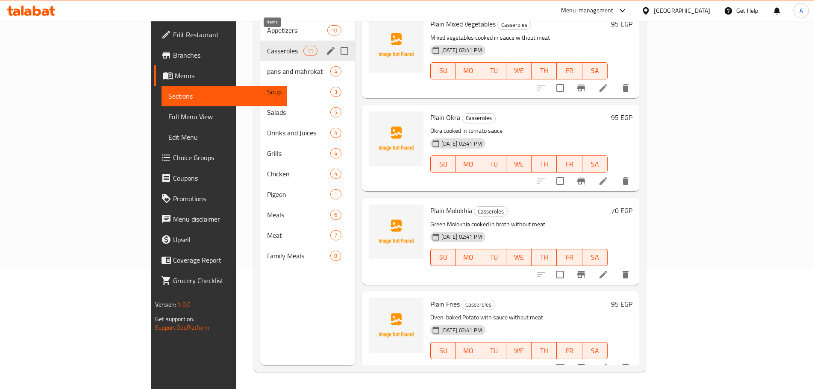
click at [326, 46] on icon "edit" at bounding box center [331, 51] width 10 height 10
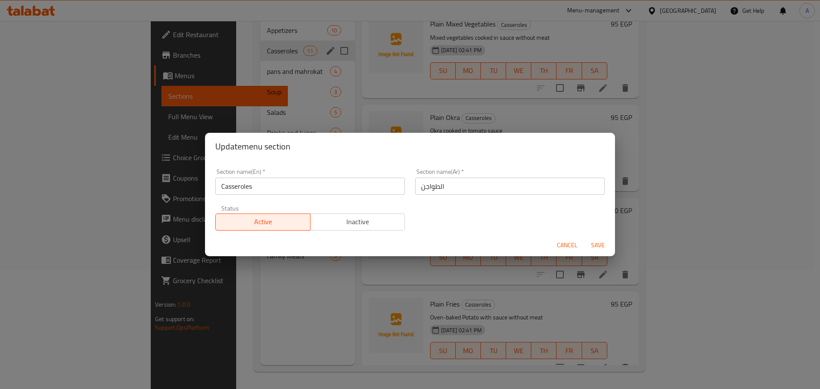
click at [262, 197] on div "Section name(En)   * Casseroles Section name(En) *" at bounding box center [310, 182] width 200 height 36
click at [260, 189] on input "Casseroles" at bounding box center [310, 186] width 190 height 17
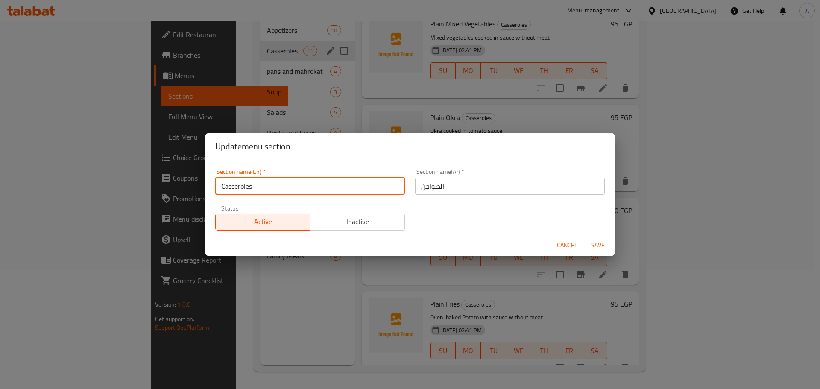
click at [260, 189] on input "Casseroles" at bounding box center [310, 186] width 190 height 17
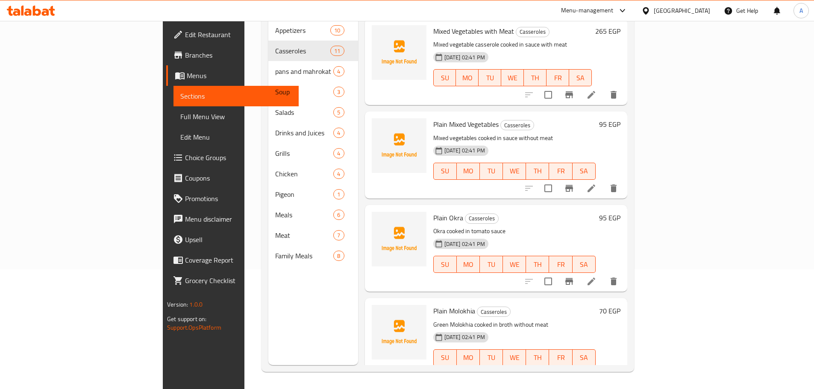
scroll to position [445, 0]
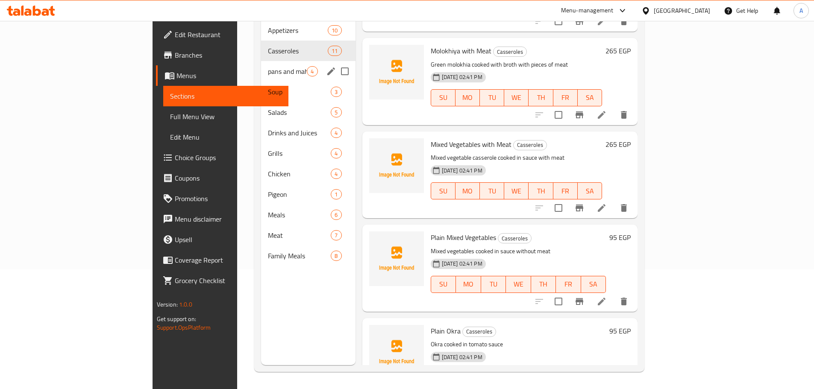
click at [268, 66] on span "pans and mahrokat" at bounding box center [287, 71] width 39 height 10
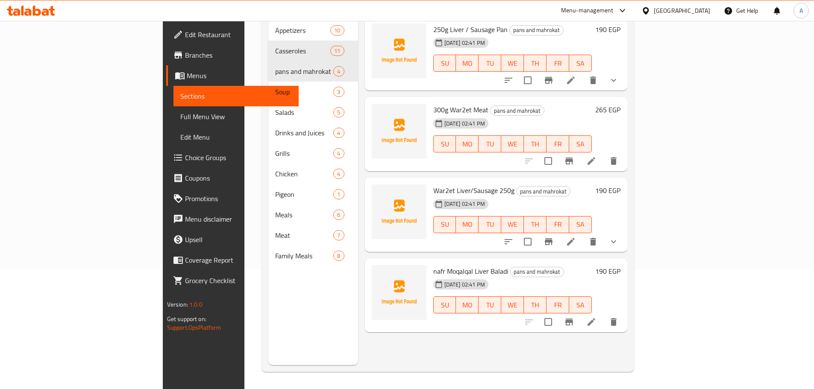
click at [613, 178] on div "War2et Liver/Sausage 250g pans and mahrokat 30-09-2025 02:41 PM SU MO TU WE TH …" at bounding box center [496, 215] width 262 height 74
click at [603, 153] on li at bounding box center [591, 160] width 24 height 15
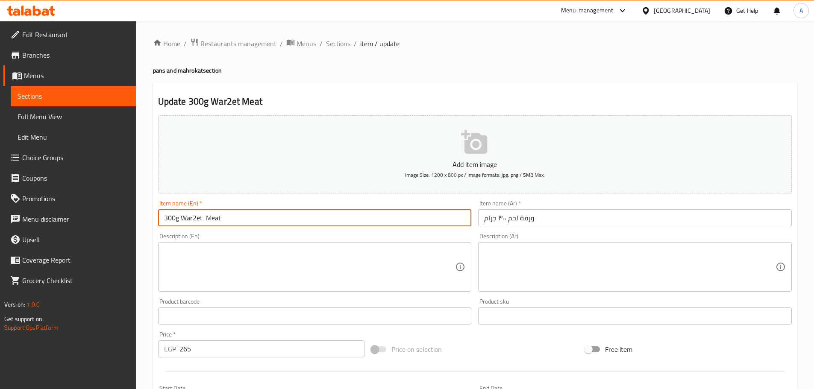
click at [348, 225] on input "300g War2et Meat" at bounding box center [315, 217] width 314 height 17
drag, startPoint x: 204, startPoint y: 221, endPoint x: 182, endPoint y: 222, distance: 22.2
click at [182, 222] on input "300g War2et Meat" at bounding box center [315, 217] width 314 height 17
paste input "Lahm"
type input "300g War2et Lahm"
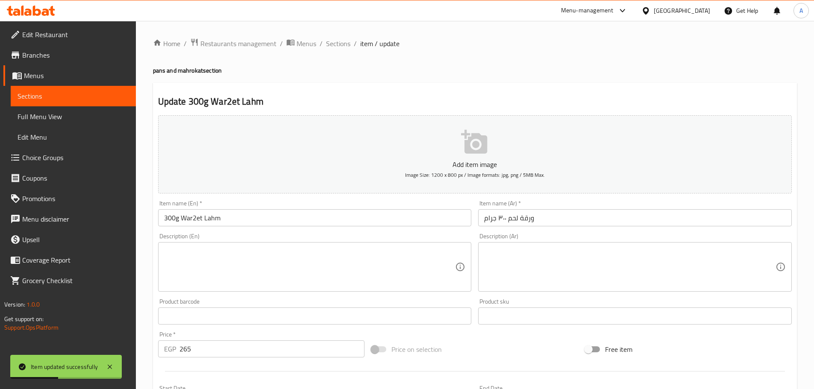
drag, startPoint x: 58, startPoint y: 120, endPoint x: 123, endPoint y: 167, distance: 80.2
click at [58, 120] on span "Full Menu View" at bounding box center [73, 116] width 111 height 10
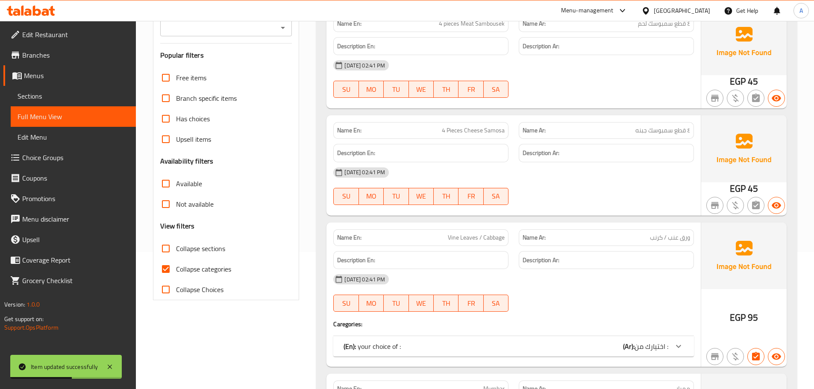
scroll to position [171, 0]
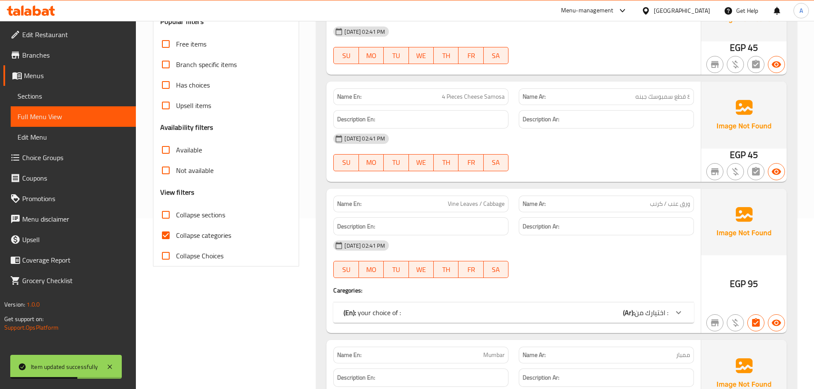
click at [185, 235] on span "Collapse categories" at bounding box center [203, 235] width 55 height 10
click at [176, 235] on input "Collapse categories" at bounding box center [165, 235] width 21 height 21
checkbox input "false"
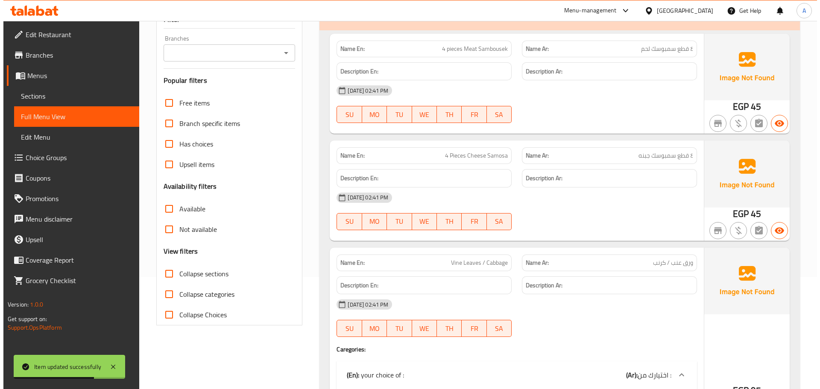
scroll to position [0, 0]
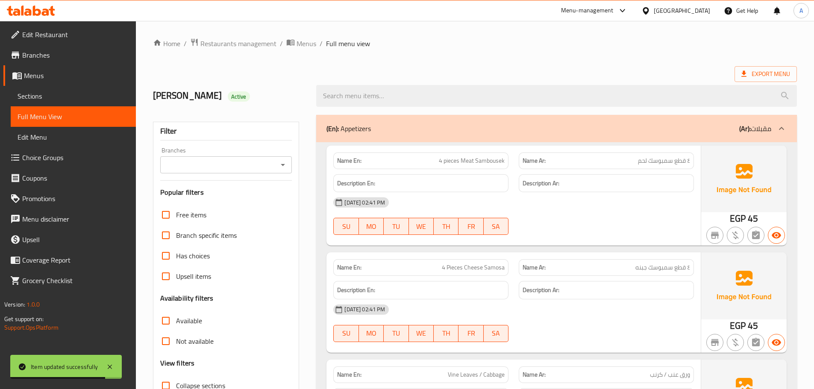
click at [663, 43] on ol "Home / Restaurants management / Menus / Full menu view" at bounding box center [475, 43] width 644 height 11
click at [786, 78] on span "Export Menu" at bounding box center [765, 74] width 49 height 11
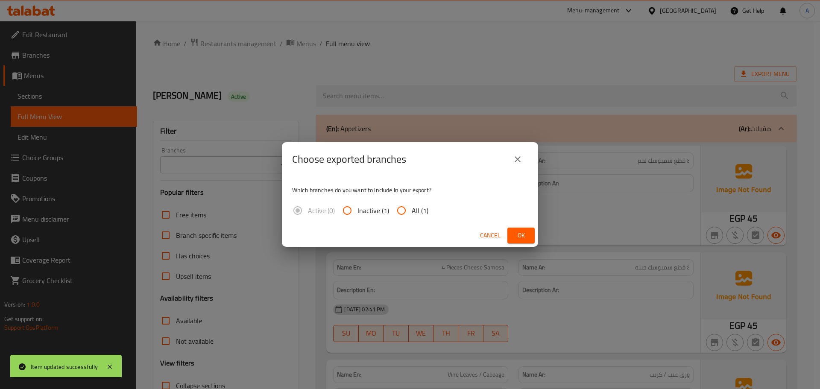
click at [485, 238] on span "Cancel" at bounding box center [490, 235] width 21 height 11
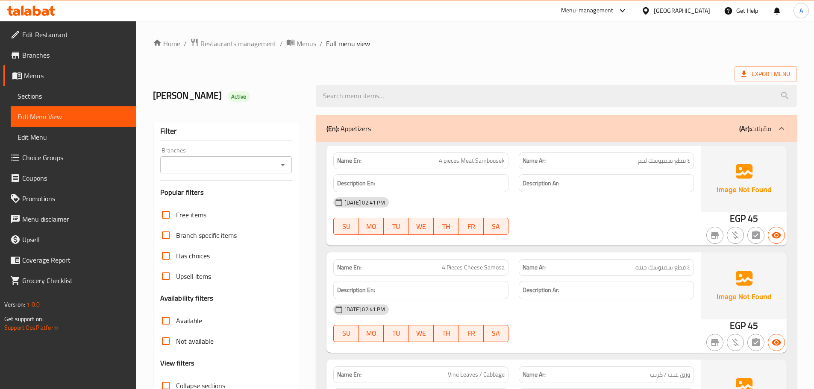
click at [573, 43] on ol "Home / Restaurants management / Menus / Full menu view" at bounding box center [475, 43] width 644 height 11
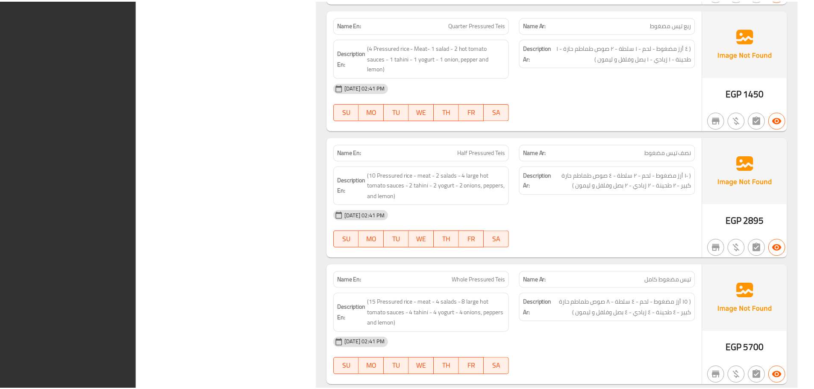
scroll to position [8130, 0]
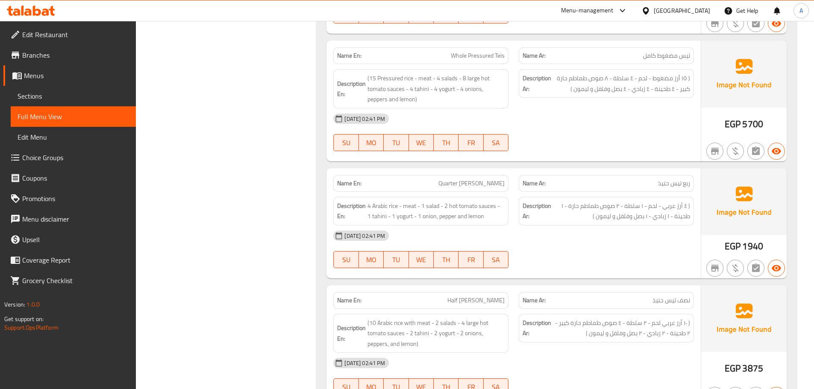
click at [79, 26] on link "Edit Restaurant" at bounding box center [69, 34] width 132 height 21
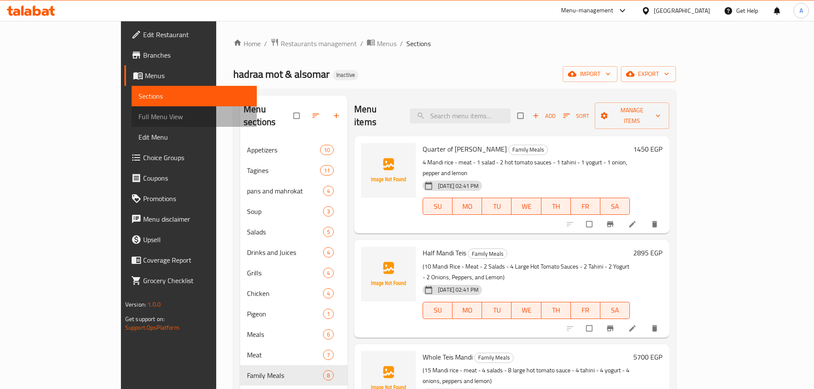
click at [138, 117] on span "Full Menu View" at bounding box center [193, 116] width 111 height 10
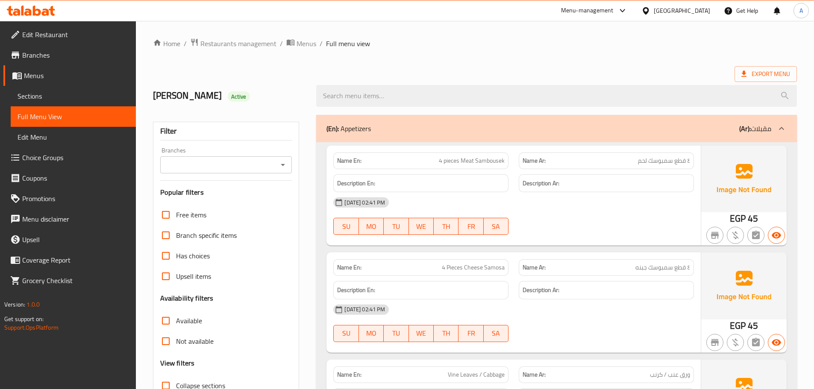
click at [334, 67] on div "Export Menu" at bounding box center [475, 74] width 644 height 16
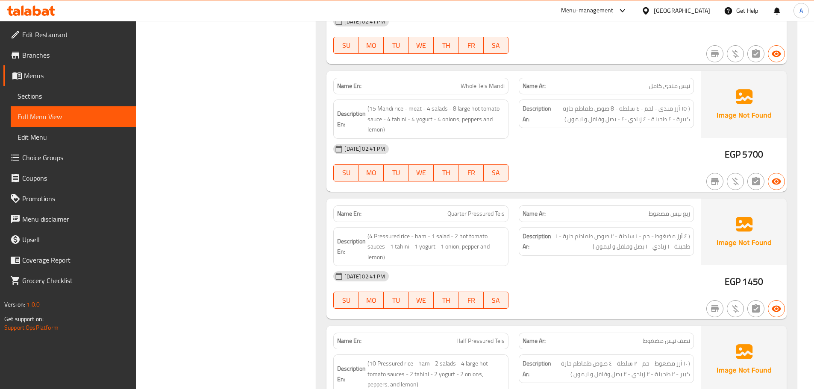
click at [642, 266] on div "[DATE] 02:41 PM" at bounding box center [513, 276] width 371 height 21
click at [610, 266] on div "[DATE] 02:41 PM" at bounding box center [513, 276] width 371 height 21
click at [485, 205] on div "Name En: Quarter Pressured Teis" at bounding box center [420, 213] width 175 height 17
click at [485, 209] on span "Quarter Pressured Teis" at bounding box center [475, 213] width 57 height 9
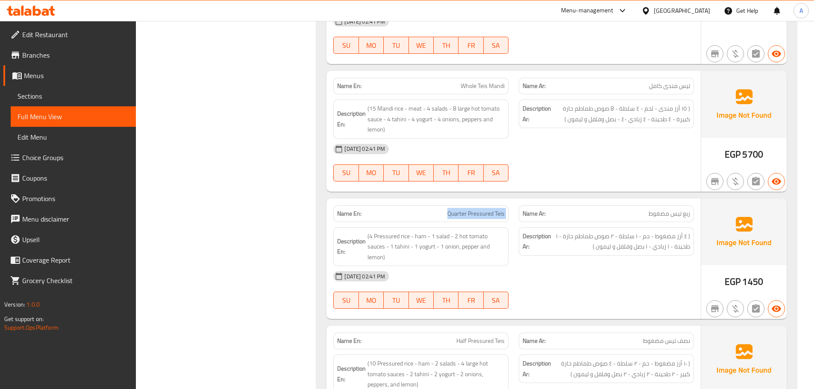
drag, startPoint x: 485, startPoint y: 170, endPoint x: 478, endPoint y: 169, distance: 7.3
click at [485, 209] on span "Quarter Pressured Teis" at bounding box center [475, 213] width 57 height 9
copy span "Quarter Pressured Teis"
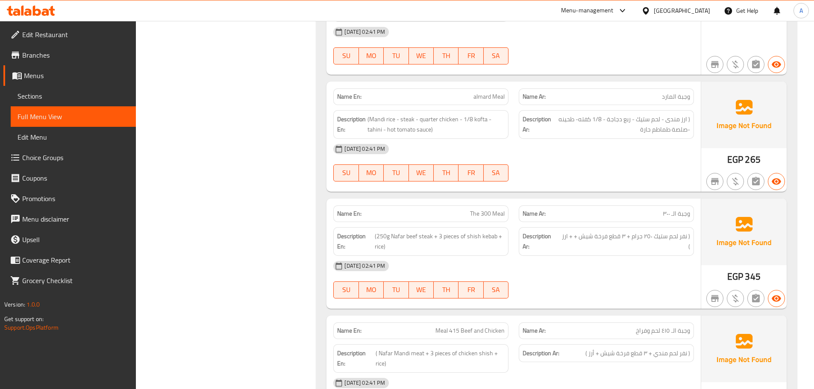
click at [497, 209] on span "The 300 Meal" at bounding box center [487, 213] width 35 height 9
copy span "The 300 Meal"
click at [461, 326] on span "Meal 415 Beef and Chicken" at bounding box center [469, 330] width 69 height 9
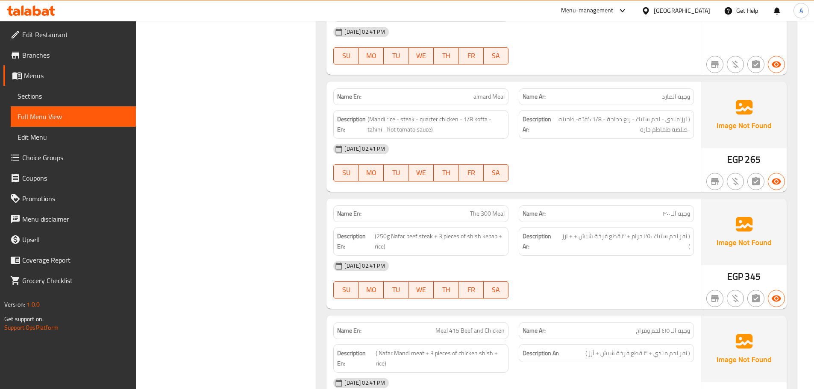
scroll to position [2560, 0]
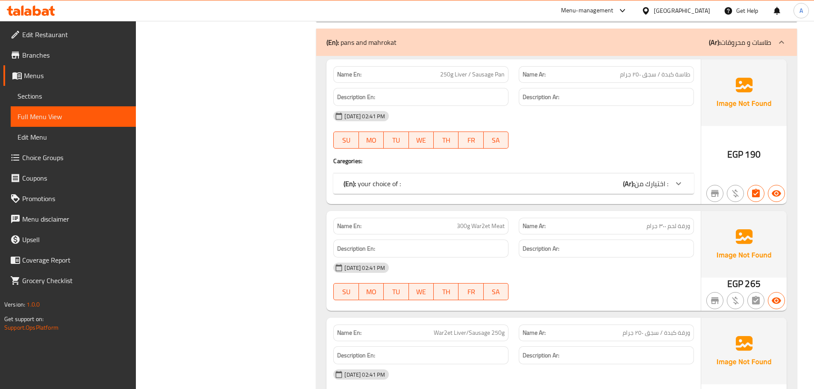
click at [493, 235] on div "Description En:" at bounding box center [420, 249] width 185 height 29
click at [491, 222] on span "300g War2et Meat" at bounding box center [481, 226] width 48 height 9
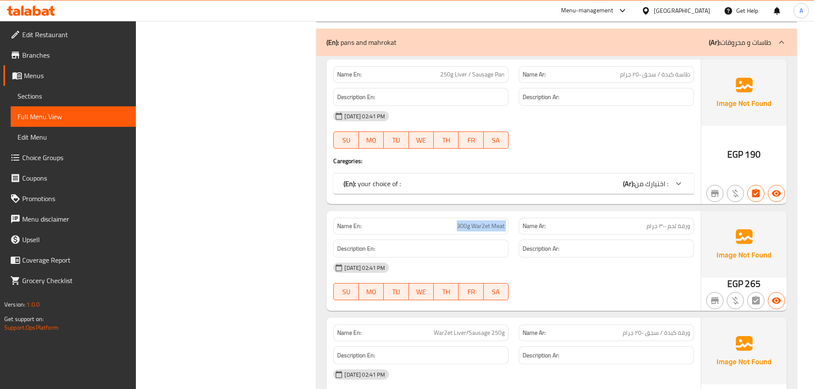
copy span "300g War2et Meat"
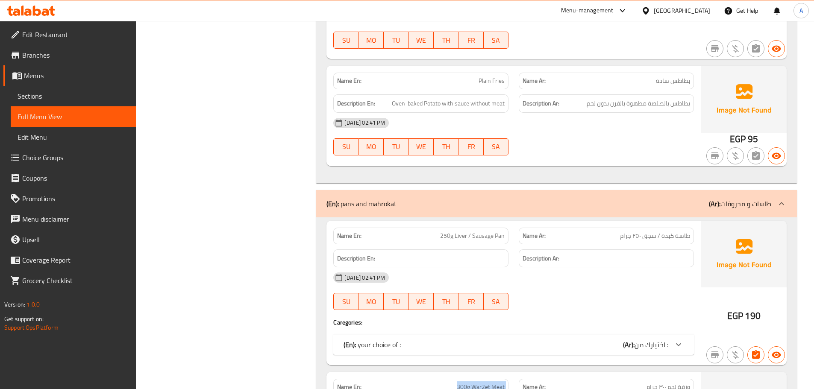
scroll to position [2390, 0]
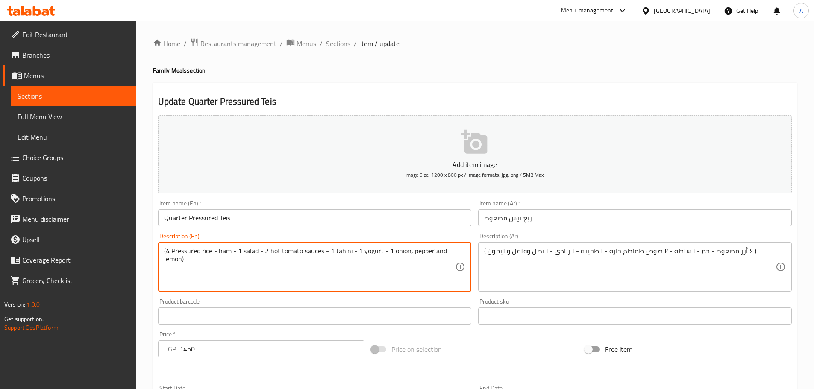
click at [220, 253] on textarea "(4 Pressured rice - ham - 1 salad - 2 hot tomato sauces - 1 tahini - 1 yogurt -…" at bounding box center [309, 267] width 291 height 41
type textarea "(4 Pressured rice - Meat- 1 salad - 2 hot tomato sauces - 1 tahini - 1 yogurt -…"
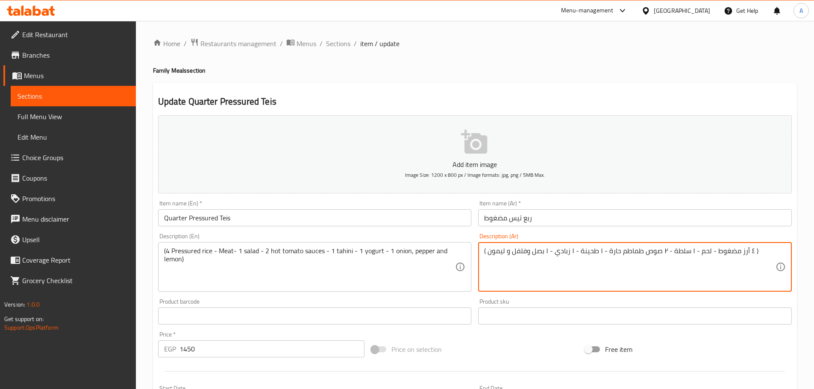
type textarea "( ٤ أرز مضغوط - لحم - ١ سلطة - ٢ صوص طماطم حارة - ١ طحينة - ١ زبادي - ١ بصل وفل…"
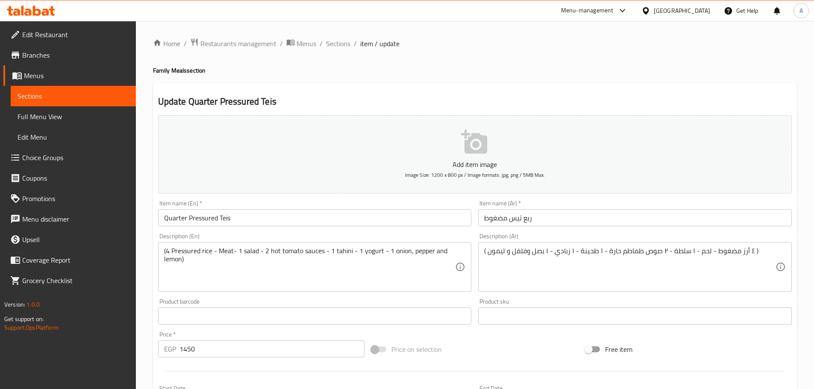
click at [648, 207] on div "Item name (Ar)   * ربع تيس مضغوط Item name (Ar) *" at bounding box center [635, 213] width 314 height 26
click at [638, 214] on input "ربع تيس مضغوط" at bounding box center [635, 217] width 314 height 17
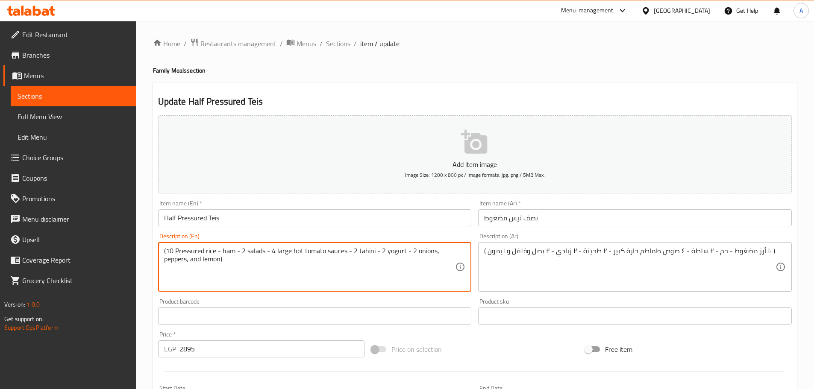
click at [229, 250] on textarea "(10 Pressured rice - ham - 2 salads - 4 large hot tomato sauces - 2 tahini - 2 …" at bounding box center [309, 267] width 291 height 41
type textarea "(10 Pressured rice - meat - 2 salads - 4 large hot tomato sauces - 2 tahini - 2…"
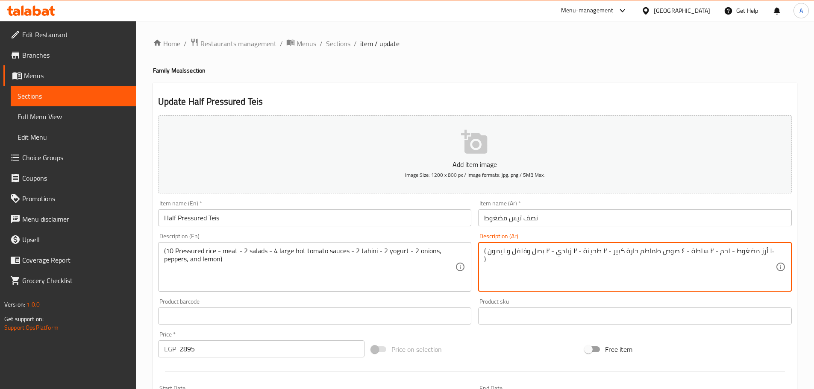
type textarea "( ١٠ أرز مضغوط - لحم - ٢ سلطة - ٤ صوص طماطم حارة كبير - ٢ طحينة - ٢ زبادي - ٢ ب…"
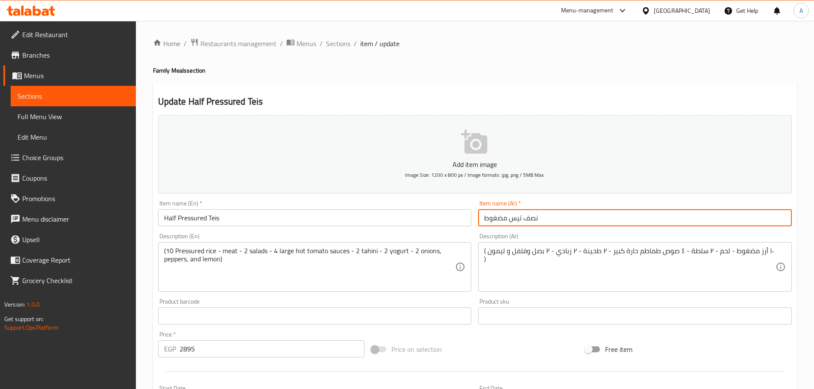
click at [619, 222] on input "نصف تيس مضغوط" at bounding box center [635, 217] width 314 height 17
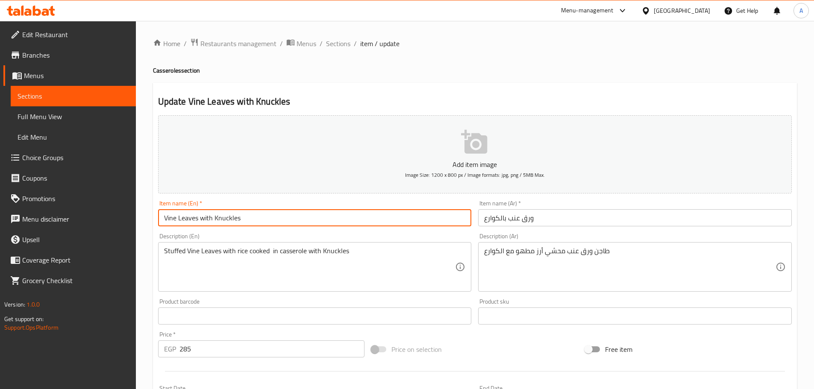
click at [264, 216] on input "Vine Leaves with Knuckles" at bounding box center [315, 217] width 314 height 17
paste input "Casseroles"
type input "Vine Leaves with Knuckles Casseroles"
click at [560, 215] on input "ورق عنب بالكوارع" at bounding box center [635, 217] width 314 height 17
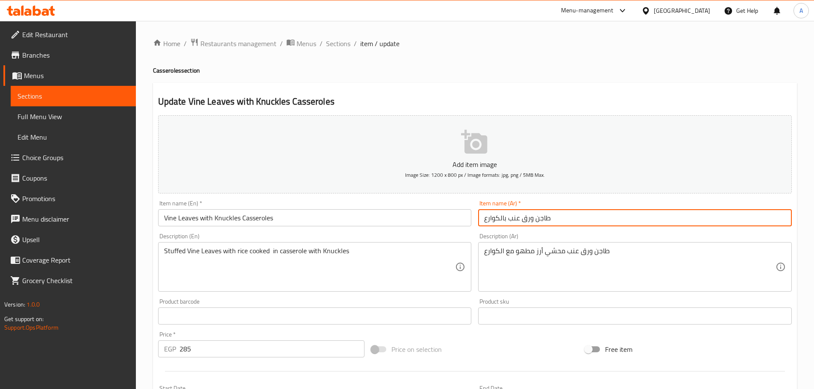
click at [541, 217] on input "طاجن ورق عنب بالكوارع" at bounding box center [635, 217] width 314 height 17
click at [582, 218] on input "طاجن ورق عنب بالكوارع" at bounding box center [635, 217] width 314 height 17
type input "طاجن ورق عنب بالكوارع"
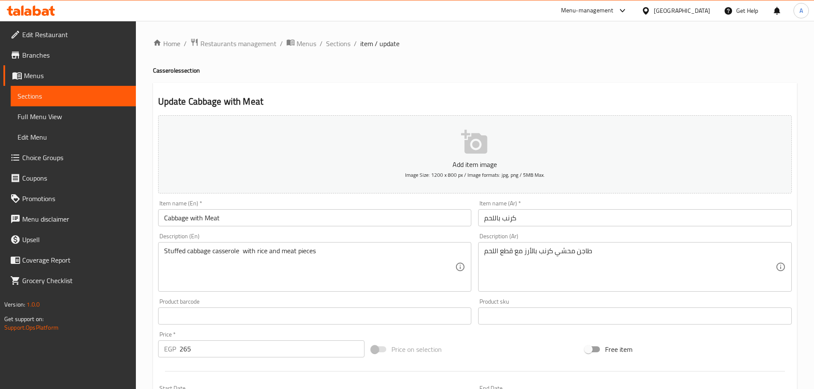
click at [248, 222] on input "Cabbage with Meat" at bounding box center [315, 217] width 314 height 17
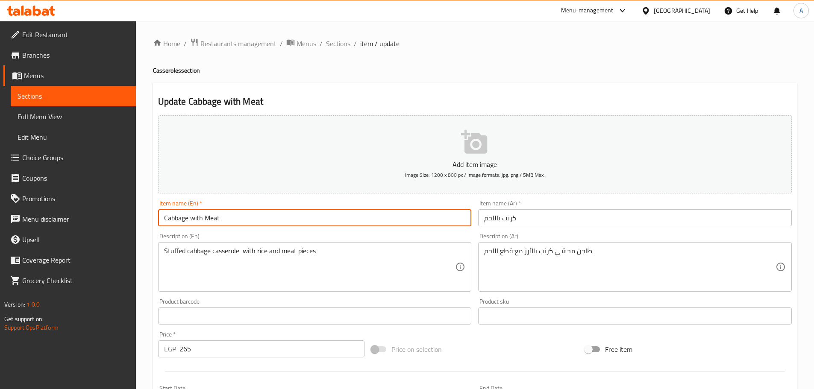
paste input "Casseroles"
type input "Cabbage with Meat Casseroles"
click at [533, 220] on input "كرنب باللحم" at bounding box center [635, 217] width 314 height 17
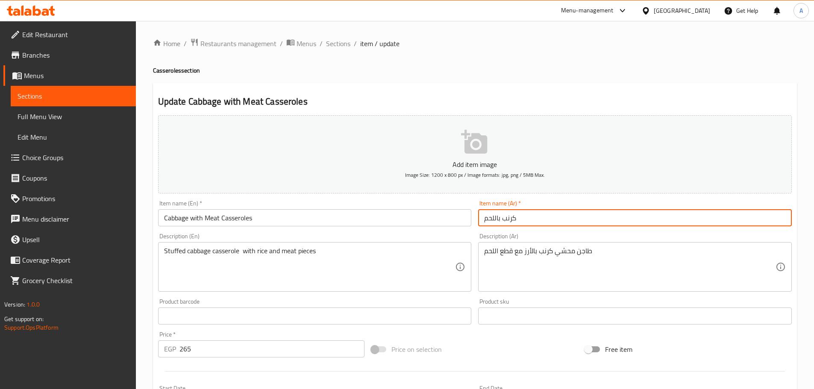
paste input "طاجن"
type input "طاجن كرنب باللحم"
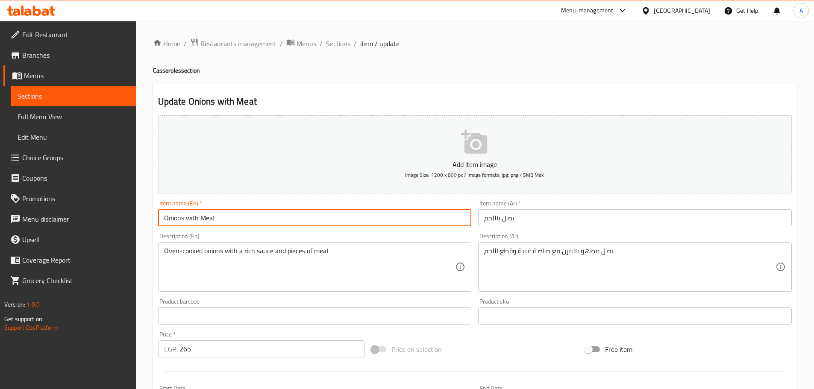
click at [246, 217] on input "Onions with Meat" at bounding box center [315, 217] width 314 height 17
paste input "Casseroles"
type input "Onions with Meat Casseroles"
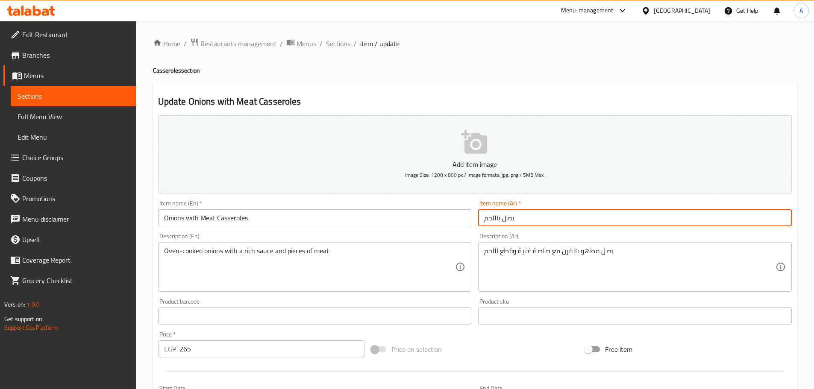
click at [533, 218] on input "بصل باللحم" at bounding box center [635, 217] width 314 height 17
paste input "طاجن"
type input "طاجن بصل باللحم"
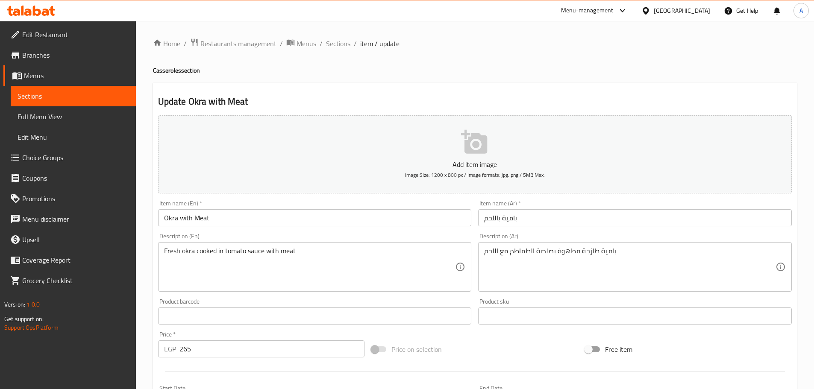
click at [226, 214] on input "Okra with Meat" at bounding box center [315, 217] width 314 height 17
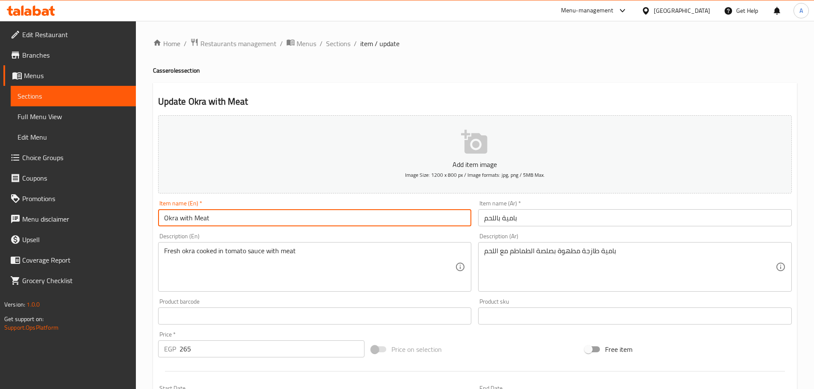
paste input "Casseroles"
type input "Okra with Meat Casseroles"
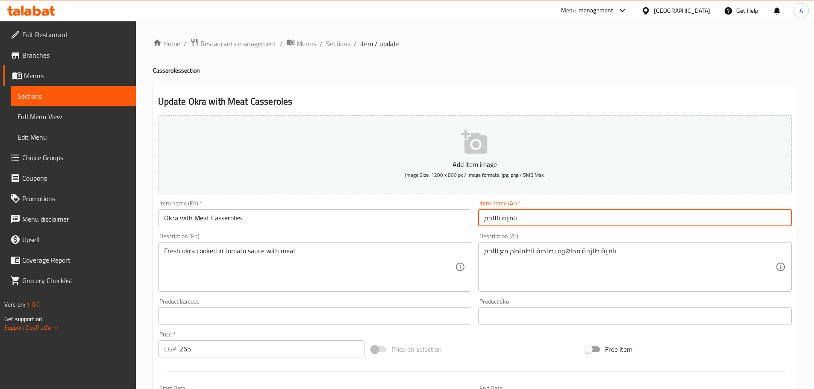
click at [552, 218] on input "بامية باللحم" at bounding box center [635, 217] width 314 height 17
paste input "طاجن"
type input "طاجن بامية باللحم"
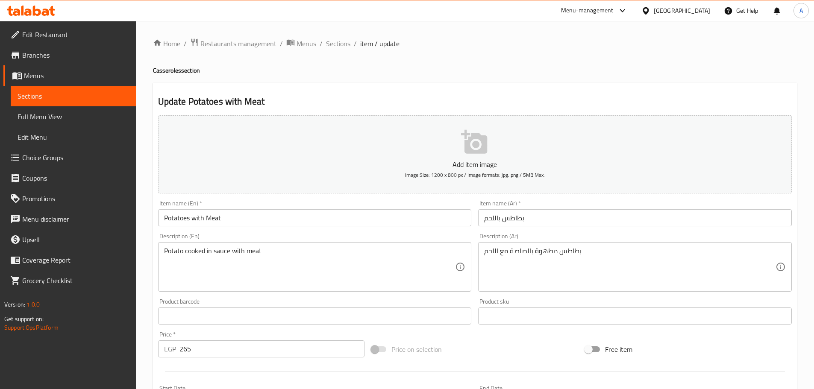
click at [251, 219] on input "Potatoes with Meat" at bounding box center [315, 217] width 314 height 17
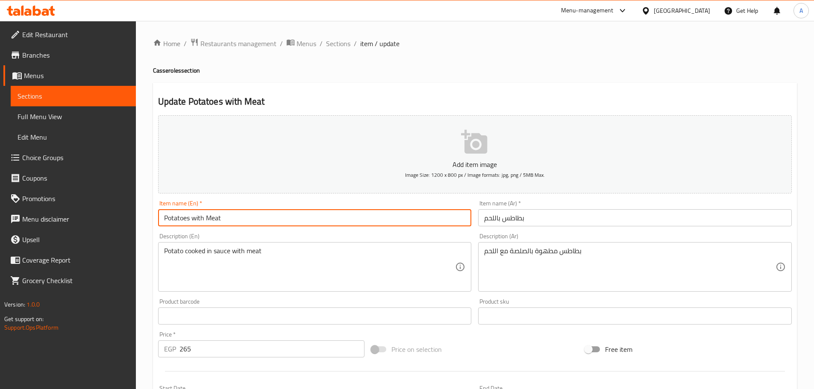
paste input "Casseroles"
type input "Potatoes with Meat Casseroles"
click at [537, 218] on input "بطاطس باللحم" at bounding box center [635, 217] width 314 height 17
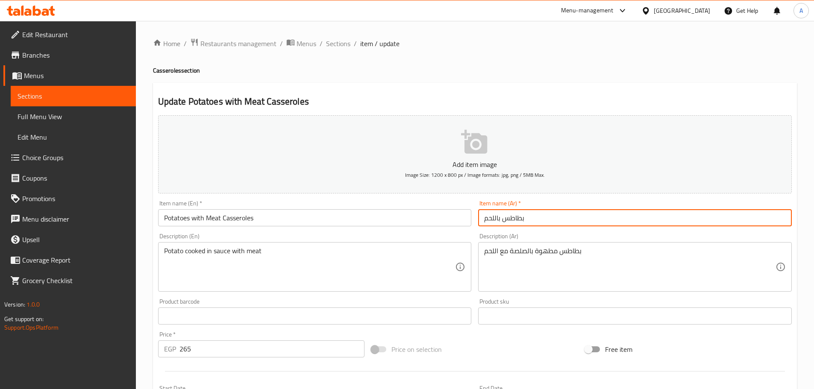
paste input "طاجن"
type input "طاجن بطاطس باللحم"
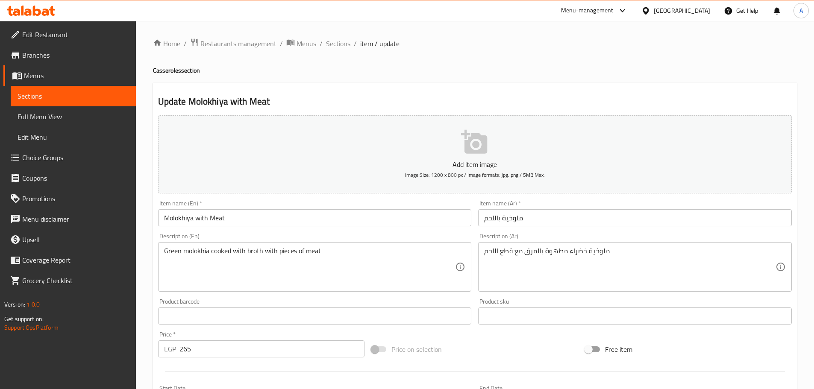
click at [269, 217] on input "Molokhiya with Meat" at bounding box center [315, 217] width 314 height 17
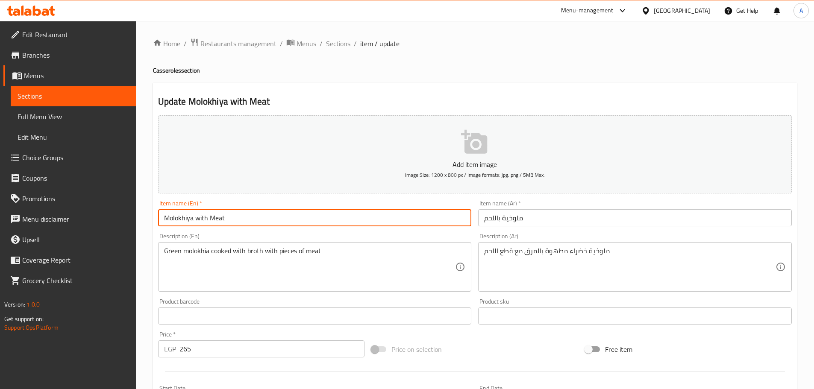
paste input "Casseroles"
type input "Molokhiya with Meat Casseroles"
click at [543, 220] on input "ملوخية باللحم" at bounding box center [635, 217] width 314 height 17
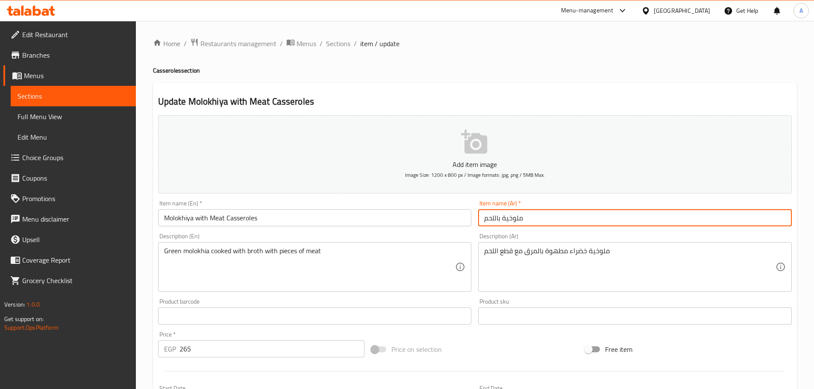
paste input "طاجن"
type input "طاجن ملوخية باللحم"
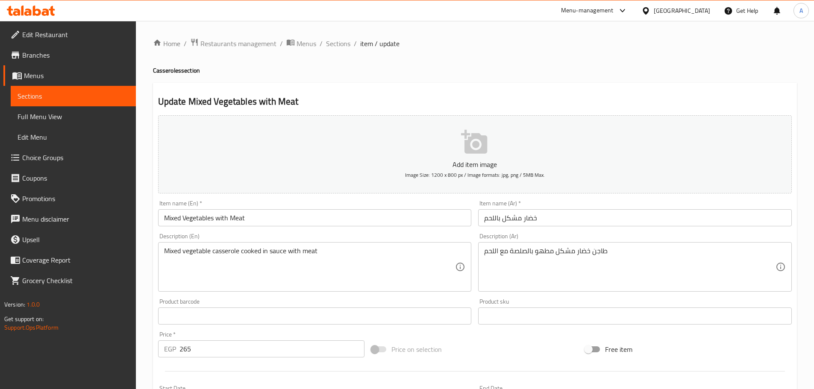
click at [258, 214] on input "Mixed Vegetables with Meat" at bounding box center [315, 217] width 314 height 17
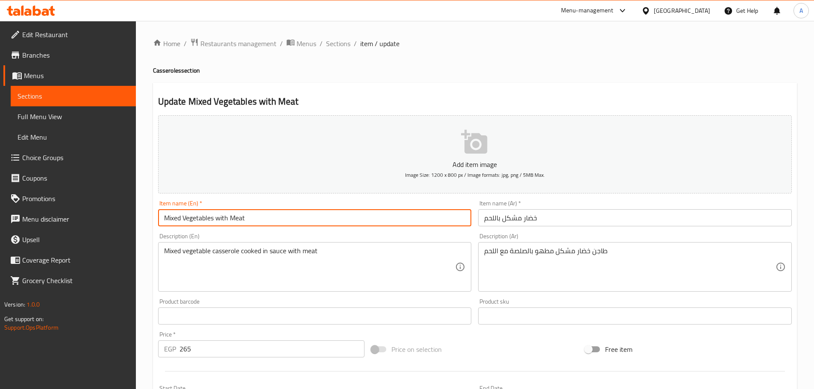
paste input "Casseroles"
type input "Mixed Vegetables with Meat Casseroles"
click at [564, 228] on div "Item name (Ar)   * خضار مشكل باللحم Item name (Ar) *" at bounding box center [635, 213] width 320 height 33
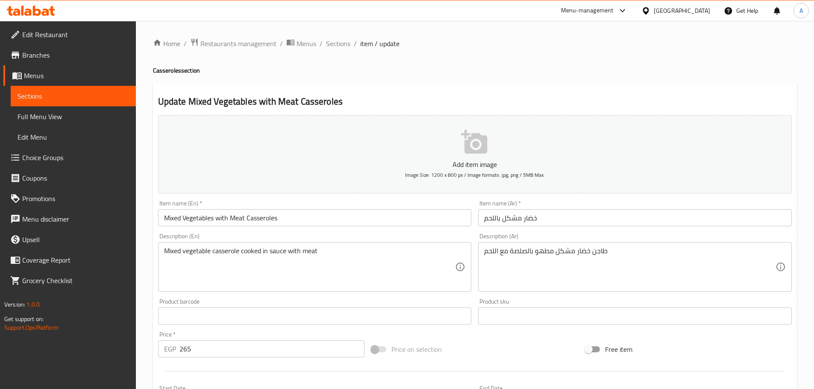
click at [564, 218] on input "خضار مشكل باللحم" at bounding box center [635, 217] width 314 height 17
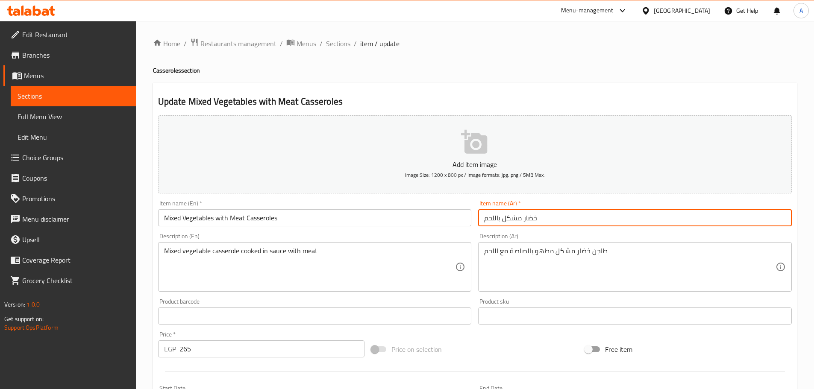
paste input "طاجن"
type input "طاجن خضار مشكل باللحم"
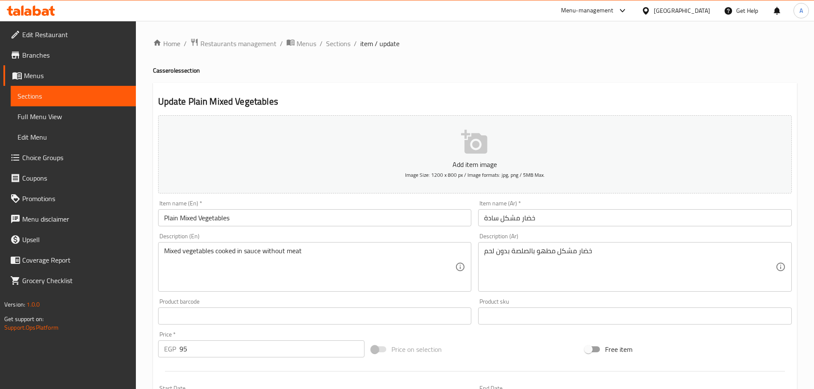
click at [274, 216] on input "Plain Mixed Vegetables" at bounding box center [315, 217] width 314 height 17
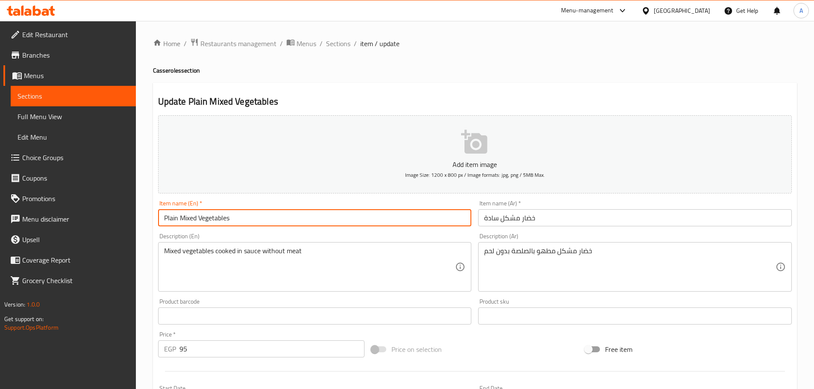
paste input "Casseroles"
type input "Plain Mixed Vegetables Casseroles"
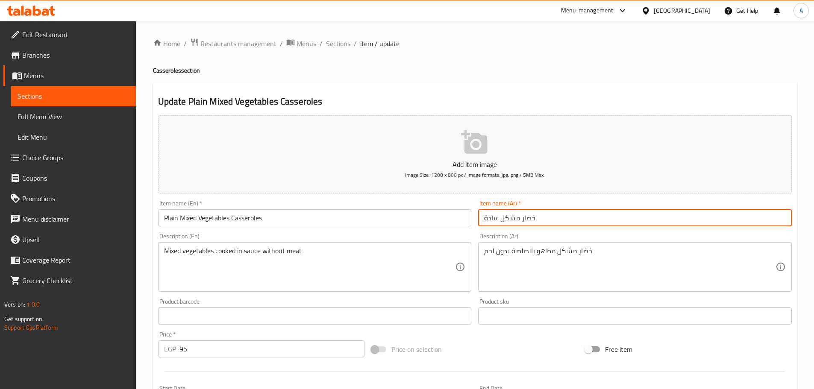
click at [558, 214] on input "خضار مشكل سادة" at bounding box center [635, 217] width 314 height 17
paste input "طاجن"
type input "طاجن خضار مشكل سادة"
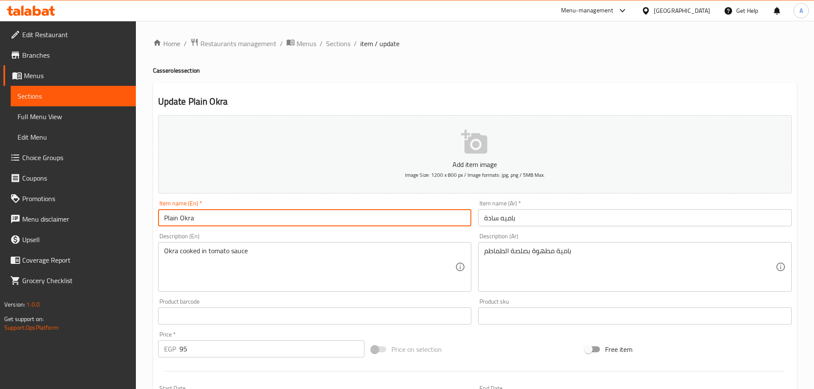
click at [244, 215] on input "Plain Okra" at bounding box center [315, 217] width 314 height 17
paste input "Casseroles"
type input "Plain Okra Casseroles"
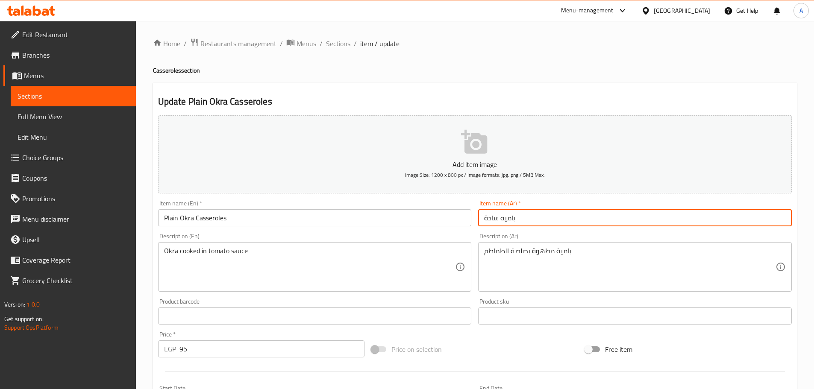
click at [536, 216] on input "باميه سادة" at bounding box center [635, 217] width 314 height 17
paste input "طاجن"
type input "طاجن باميه سادة"
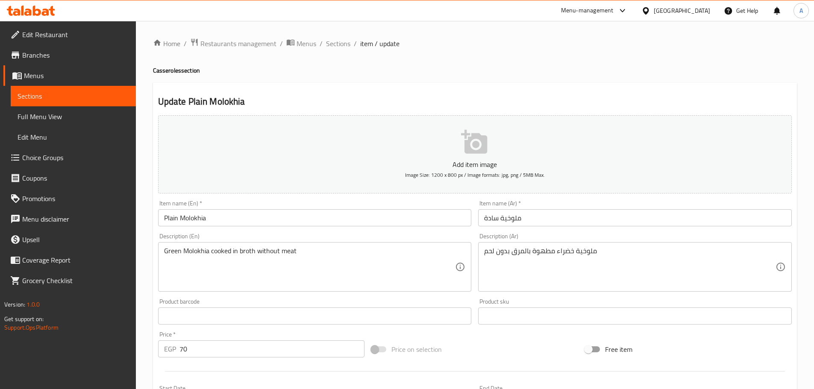
click at [221, 220] on input "Plain Molokhia" at bounding box center [315, 217] width 314 height 17
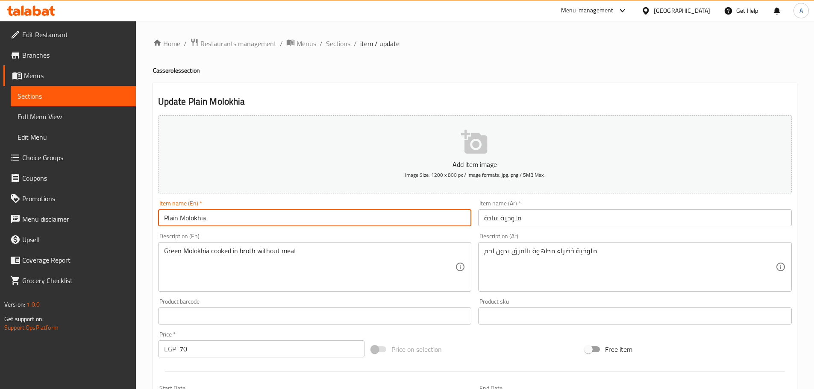
paste input "Casseroles"
type input "Plain Molokhia Casseroles"
click at [531, 216] on input "ملوخية سادة" at bounding box center [635, 217] width 314 height 17
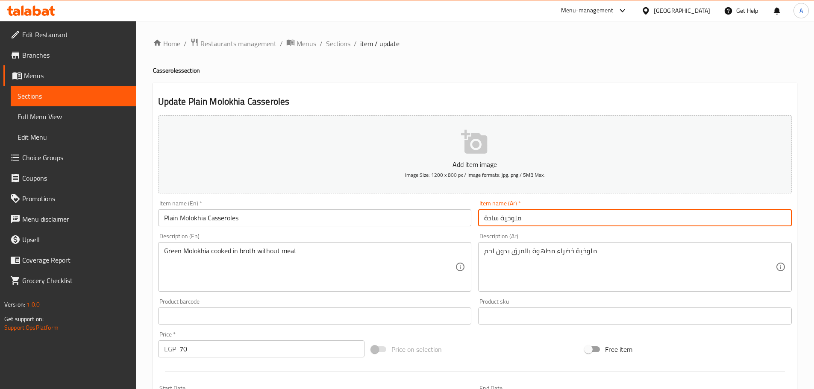
paste input "طاجن"
type input "طاجن ملوخية سادة"
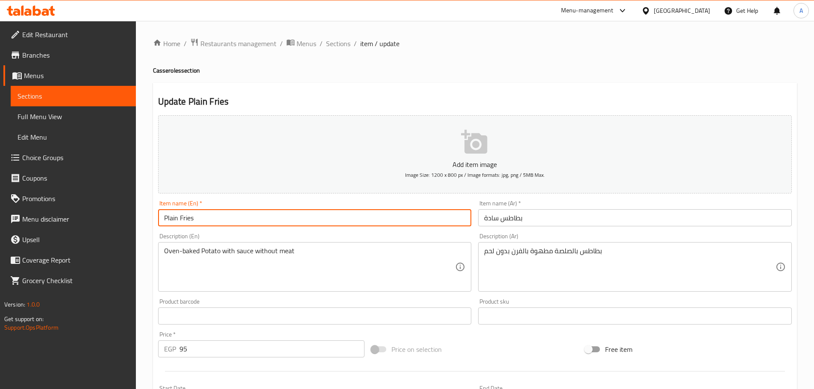
click at [261, 217] on input "Plain Fries" at bounding box center [315, 217] width 314 height 17
paste input "Casseroles"
type input "Plain Fries Casseroles"
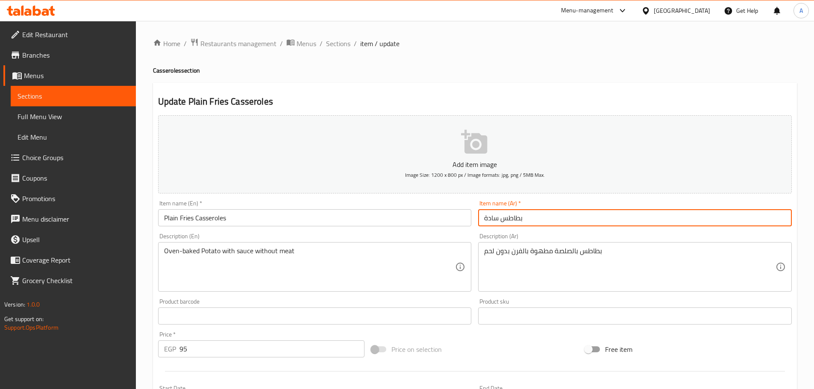
click at [552, 221] on input "بطاطس سادة" at bounding box center [635, 217] width 314 height 17
paste input "طاجن"
type input "طاجن بطاطس سادة"
